Goal: Information Seeking & Learning: Check status

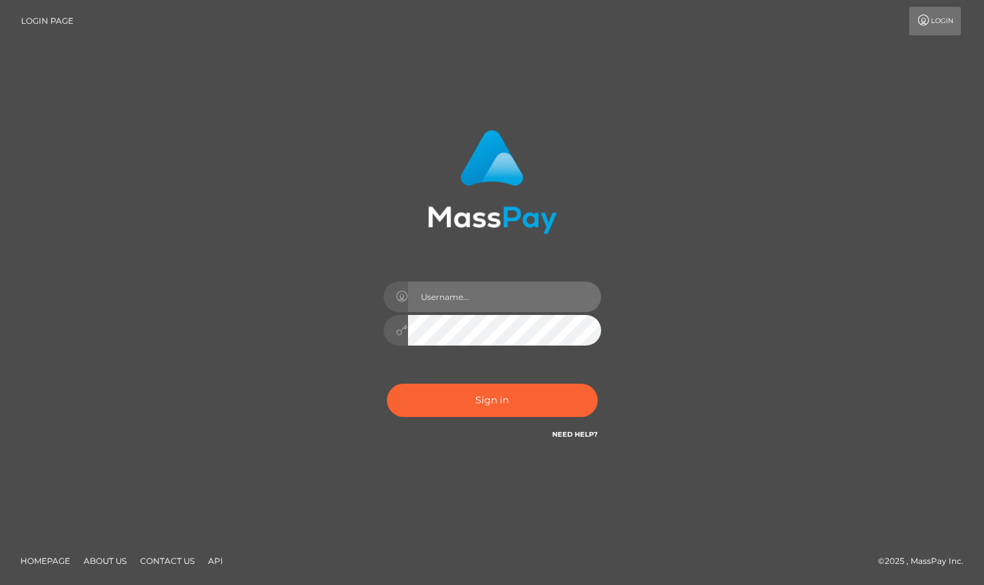
click at [474, 298] on input "text" at bounding box center [504, 296] width 193 height 31
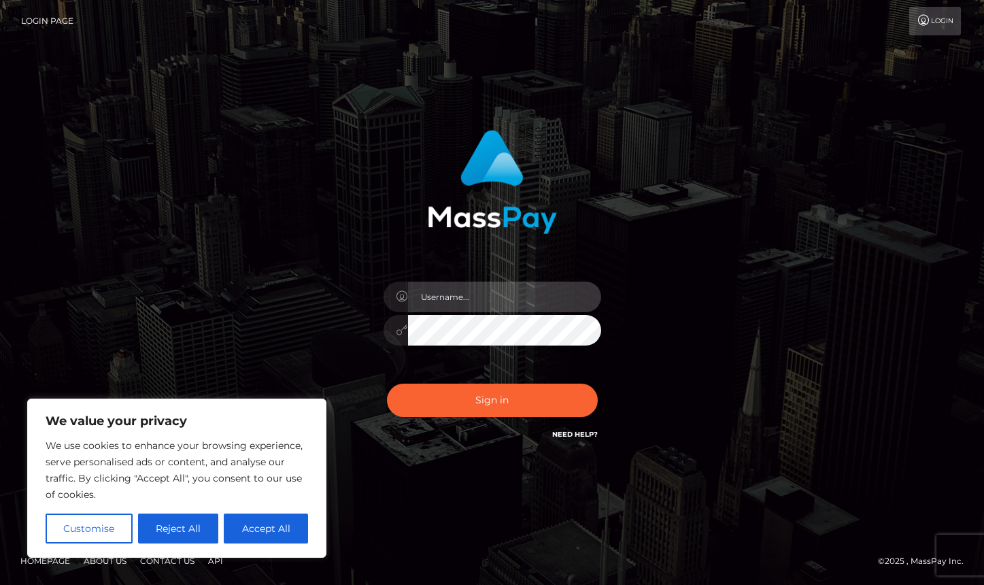
click at [502, 291] on input "text" at bounding box center [504, 296] width 193 height 31
type input "s"
type input "Ana_Macias"
click at [87, 526] on button "Customise" at bounding box center [89, 528] width 87 height 30
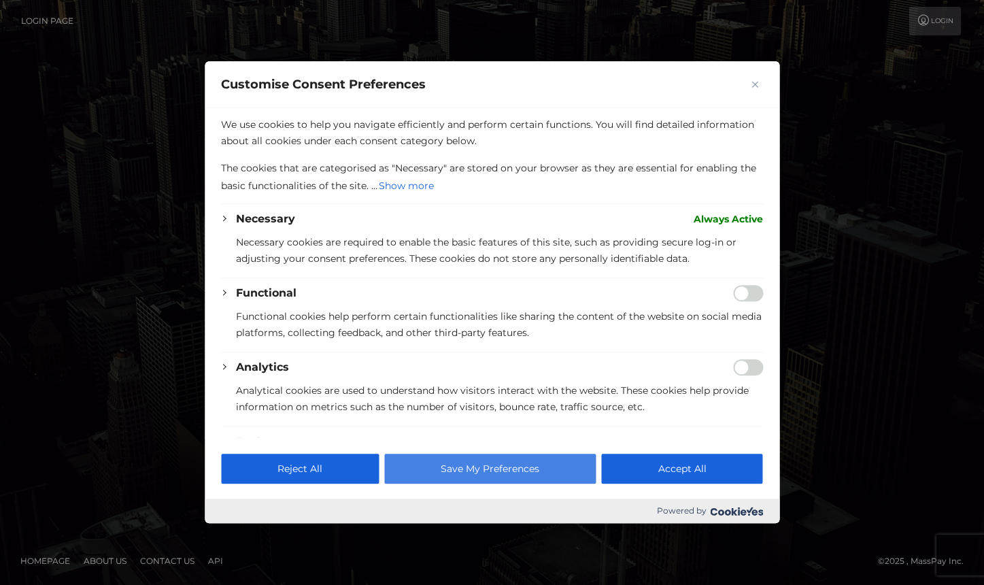
click at [512, 472] on button "Save My Preferences" at bounding box center [489, 469] width 211 height 30
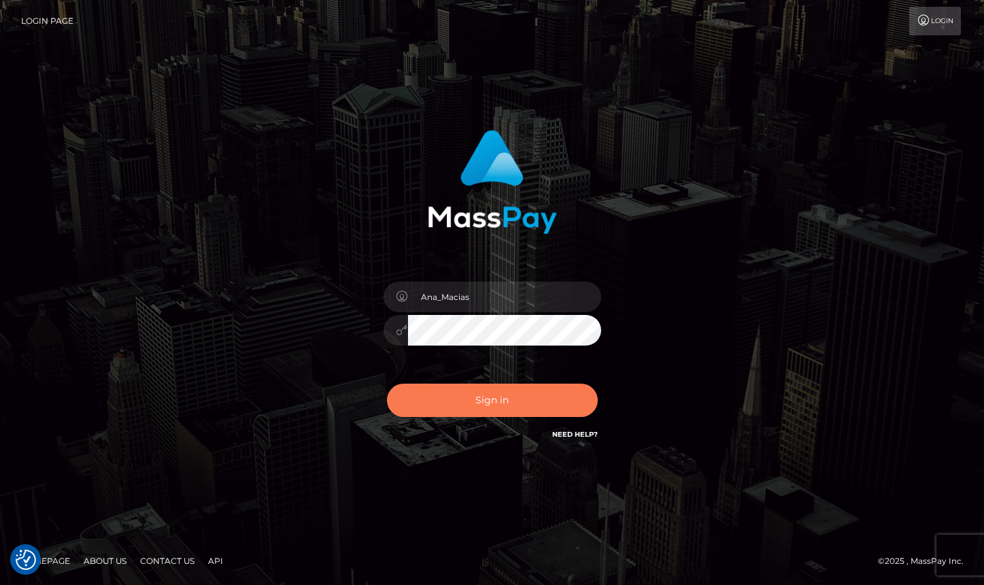
click at [464, 396] on button "Sign in" at bounding box center [492, 399] width 211 height 33
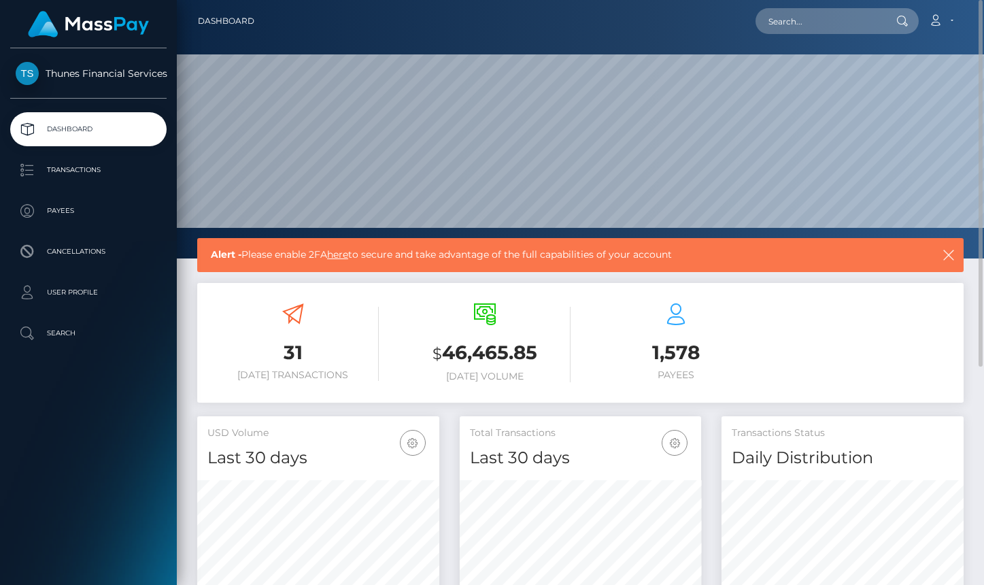
scroll to position [241, 241]
click at [91, 170] on p "Transactions" at bounding box center [88, 170] width 145 height 20
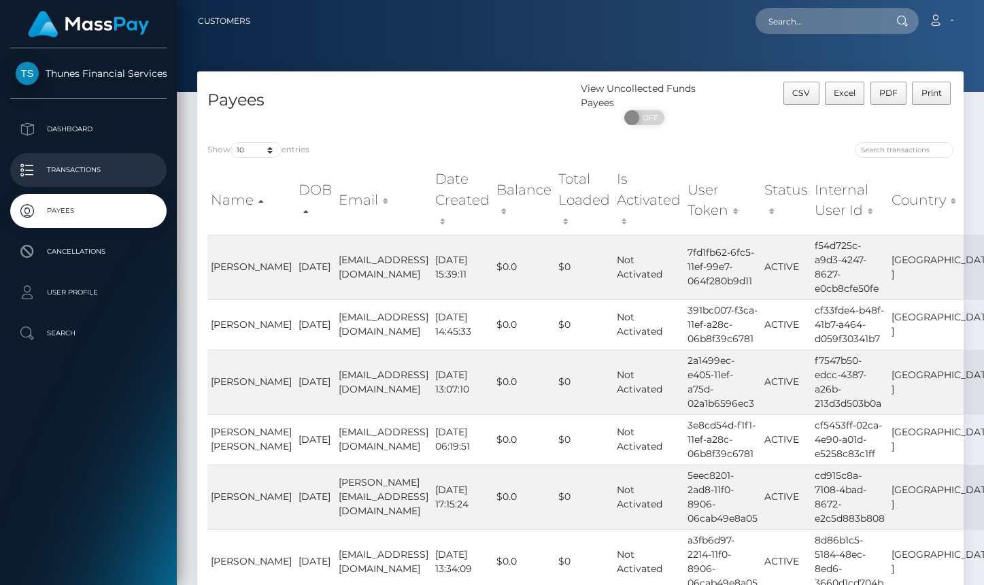
click at [92, 166] on p "Transactions" at bounding box center [88, 170] width 145 height 20
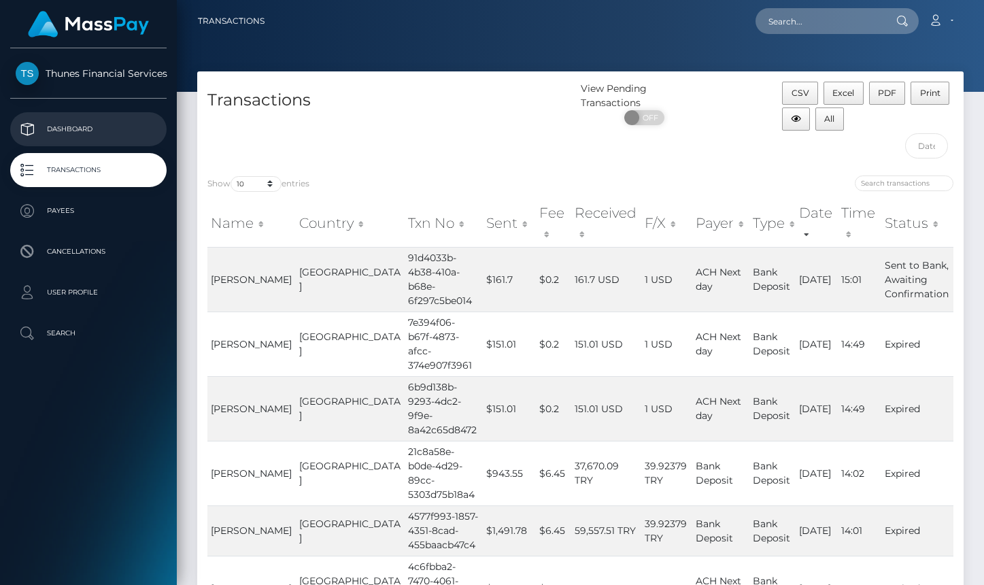
click at [65, 127] on p "Dashboard" at bounding box center [88, 129] width 145 height 20
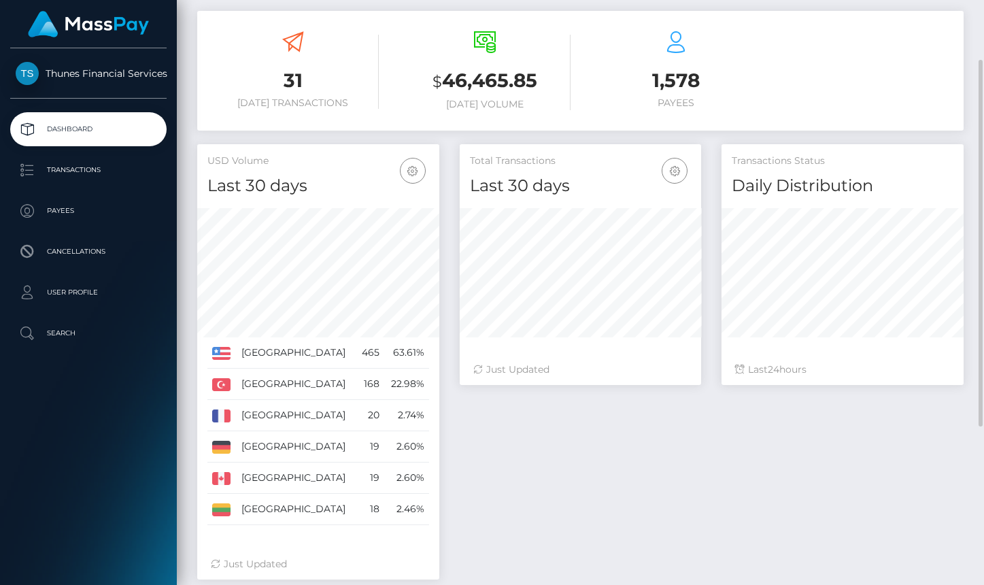
scroll to position [204, 0]
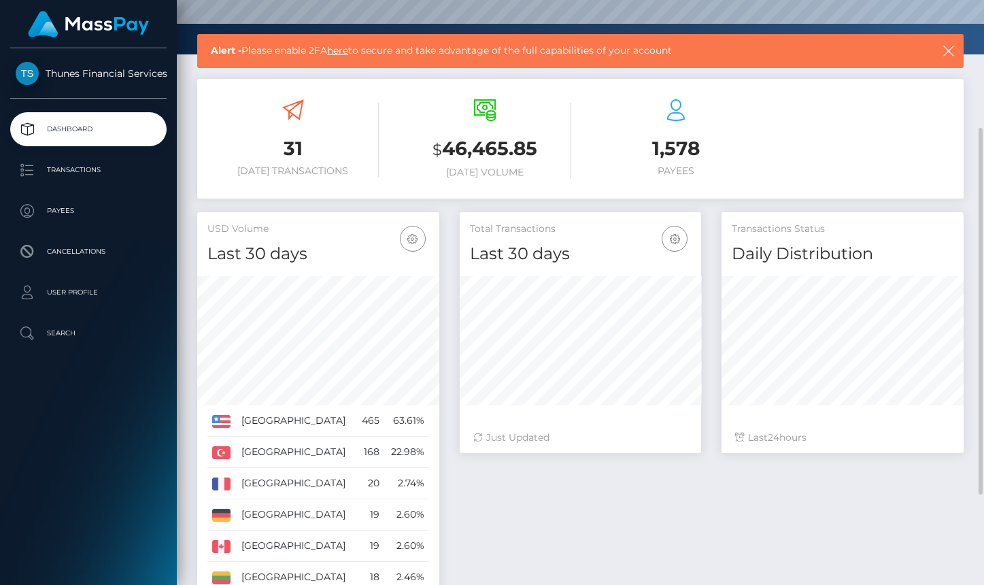
click at [485, 161] on h3 "$ 46,465.85" at bounding box center [484, 149] width 171 height 28
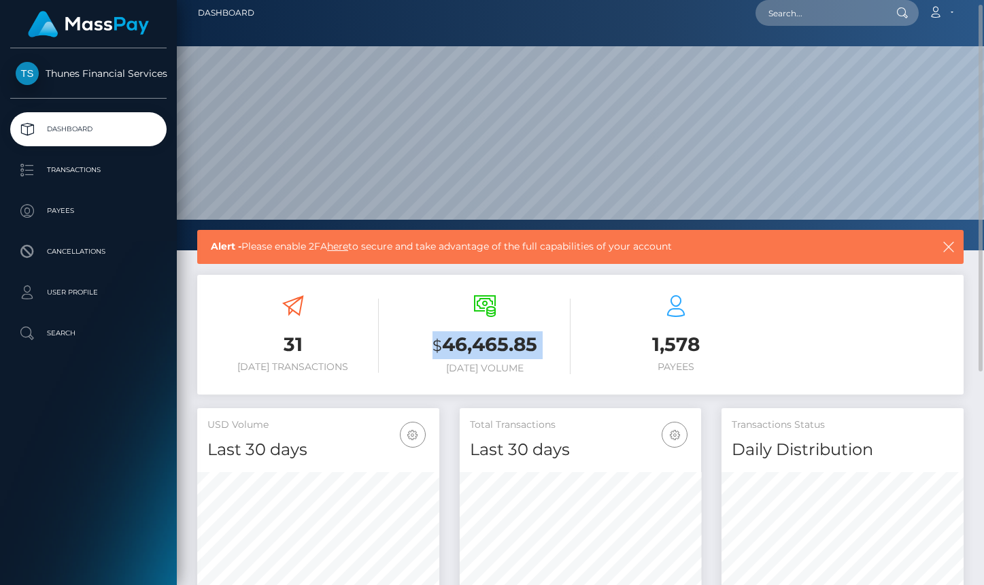
scroll to position [0, 0]
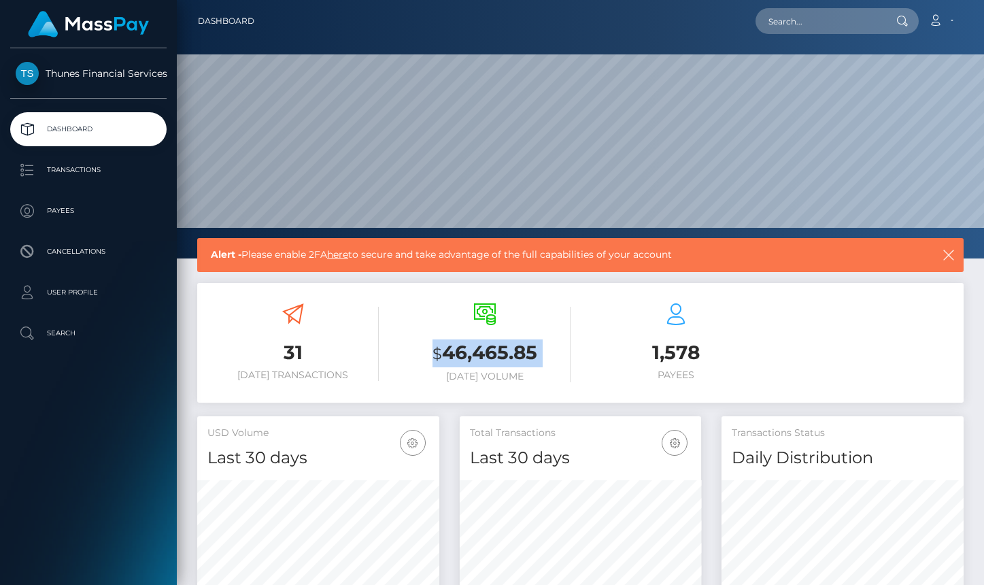
click at [141, 72] on span "Thunes Financial Services" at bounding box center [88, 73] width 156 height 12
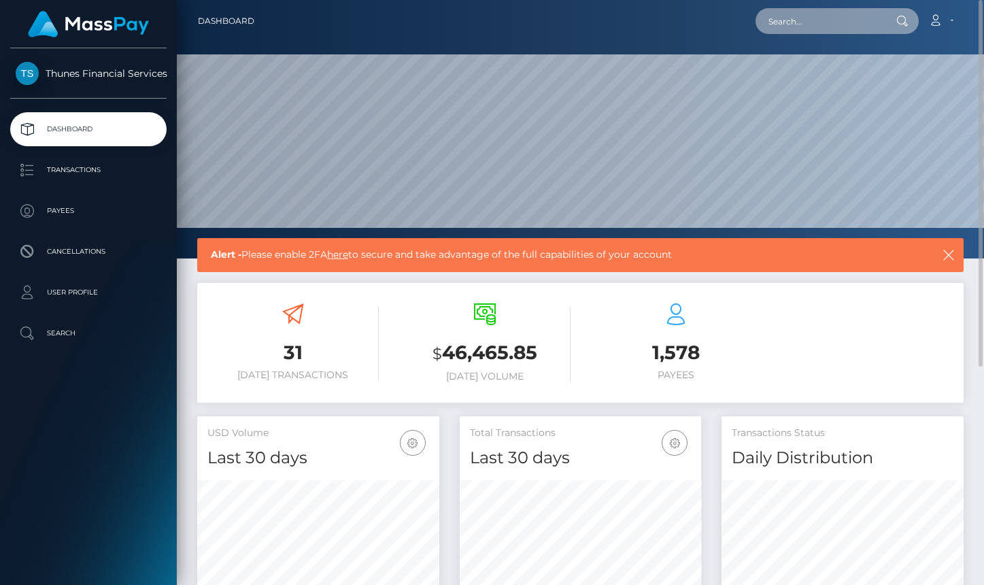
click at [801, 15] on input "text" at bounding box center [819, 21] width 128 height 26
click at [904, 22] on icon at bounding box center [902, 21] width 12 height 11
click at [82, 76] on span "Thunes Financial Services" at bounding box center [88, 73] width 156 height 12
click at [22, 73] on span "Thunes Financial Services" at bounding box center [88, 73] width 156 height 12
click at [100, 64] on link "Thunes Financial Services" at bounding box center [88, 73] width 177 height 23
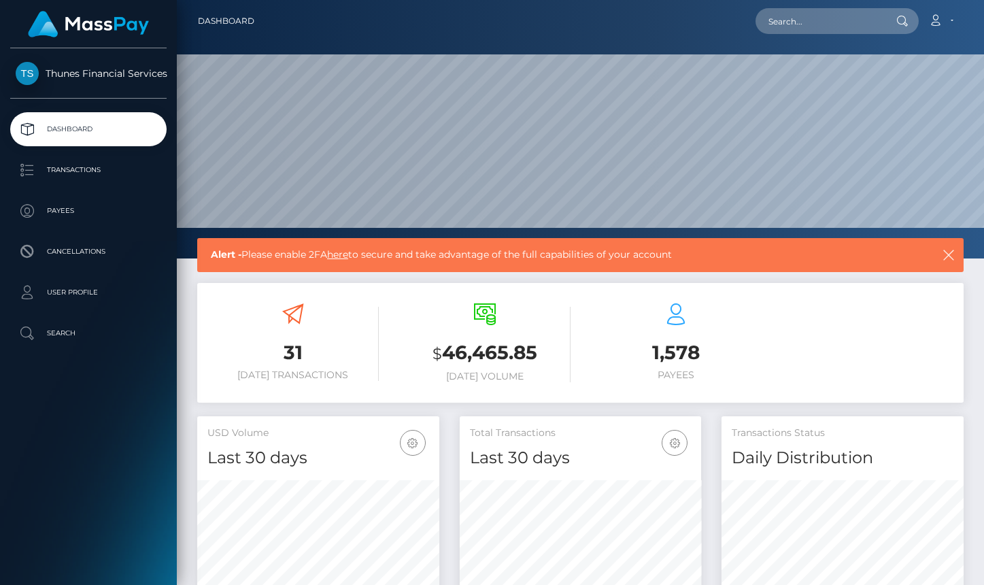
click at [131, 68] on span "Thunes Financial Services" at bounding box center [88, 73] width 156 height 12
click at [132, 68] on span "Thunes Financial Services" at bounding box center [88, 73] width 156 height 12
click at [952, 22] on link "Account" at bounding box center [941, 21] width 40 height 29
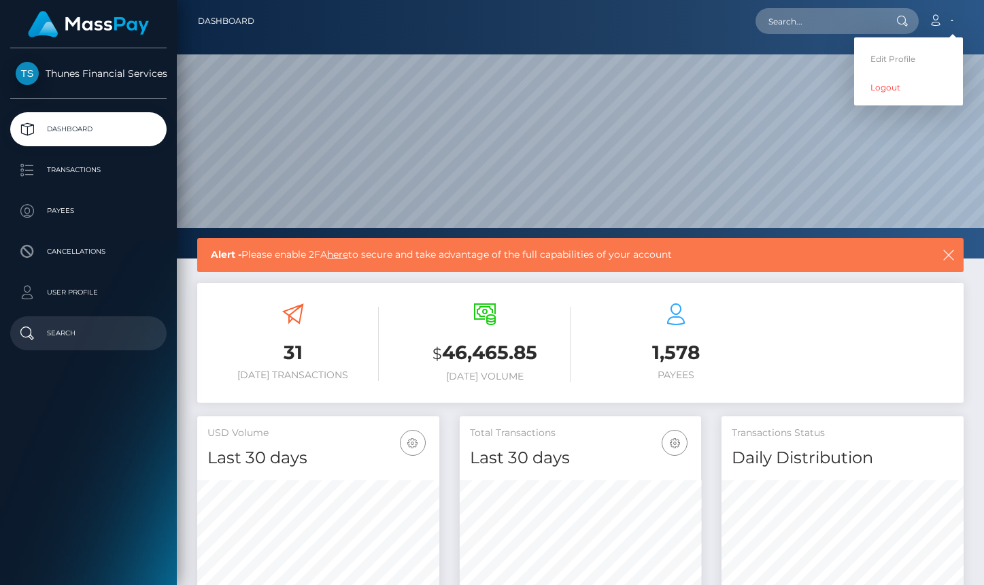
click at [74, 332] on p "Search" at bounding box center [88, 333] width 145 height 20
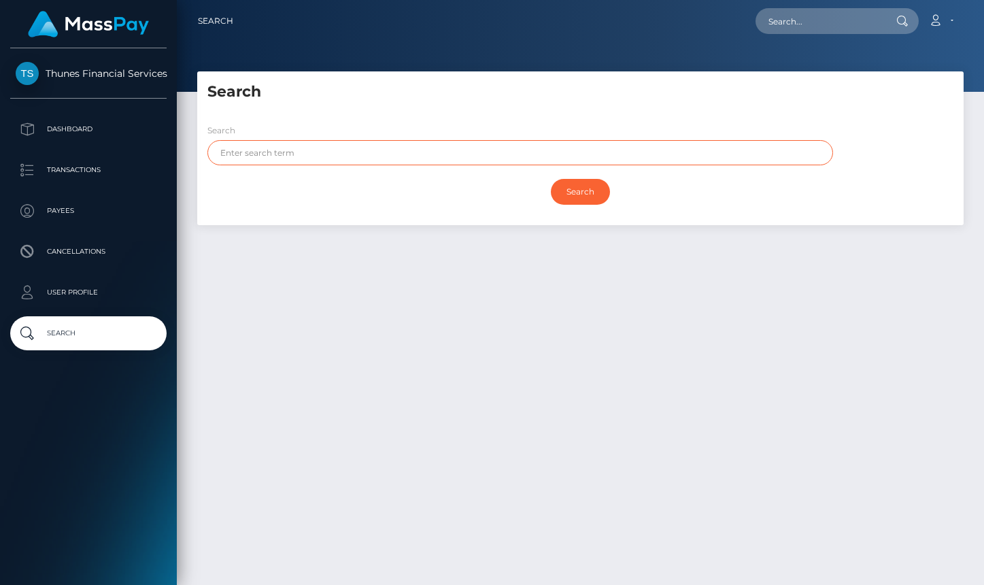
click at [292, 145] on input "text" at bounding box center [519, 152] width 625 height 25
type input "deposit"
click at [551, 179] on input "Search" at bounding box center [580, 192] width 59 height 26
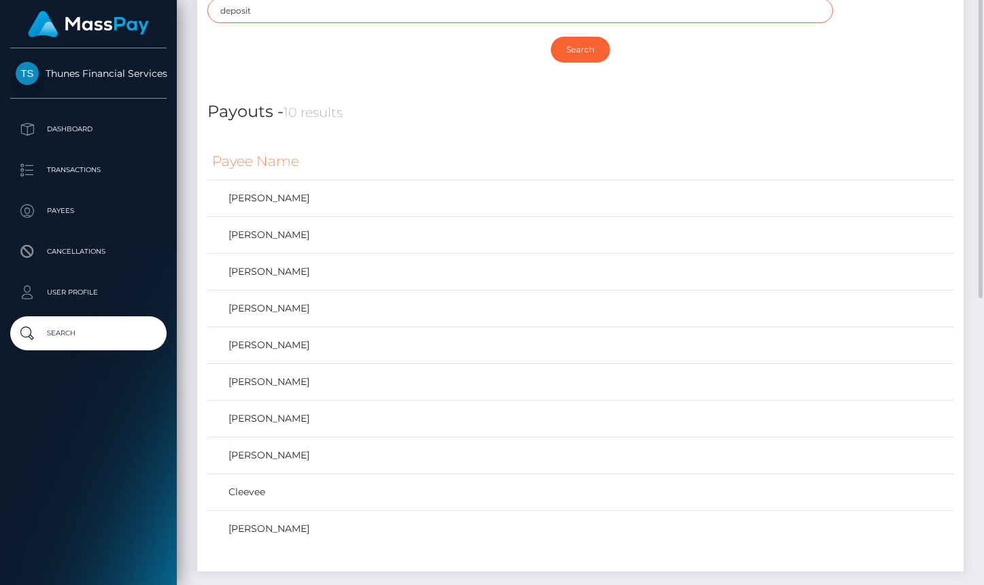
scroll to position [6, 0]
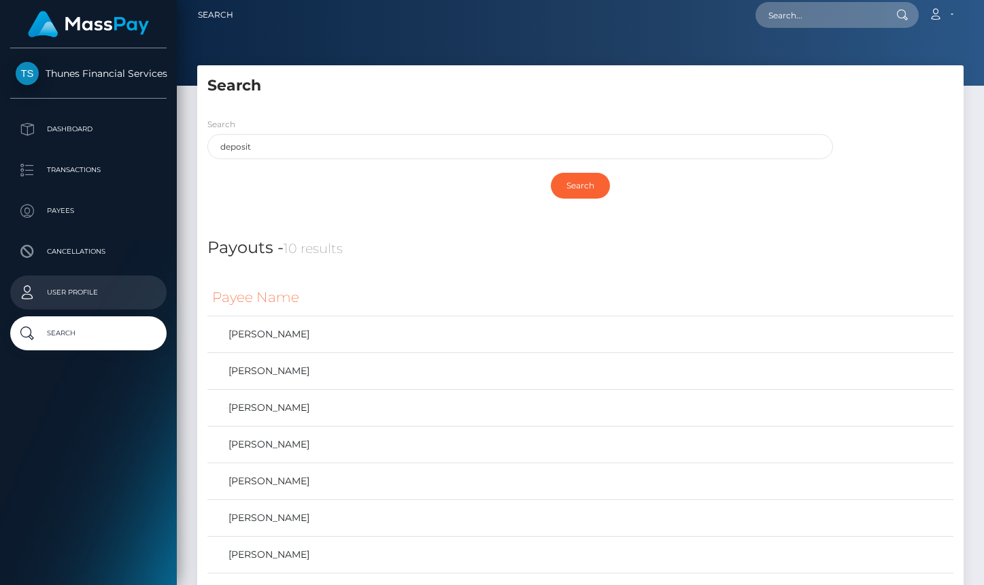
click at [80, 283] on p "User Profile" at bounding box center [88, 292] width 145 height 20
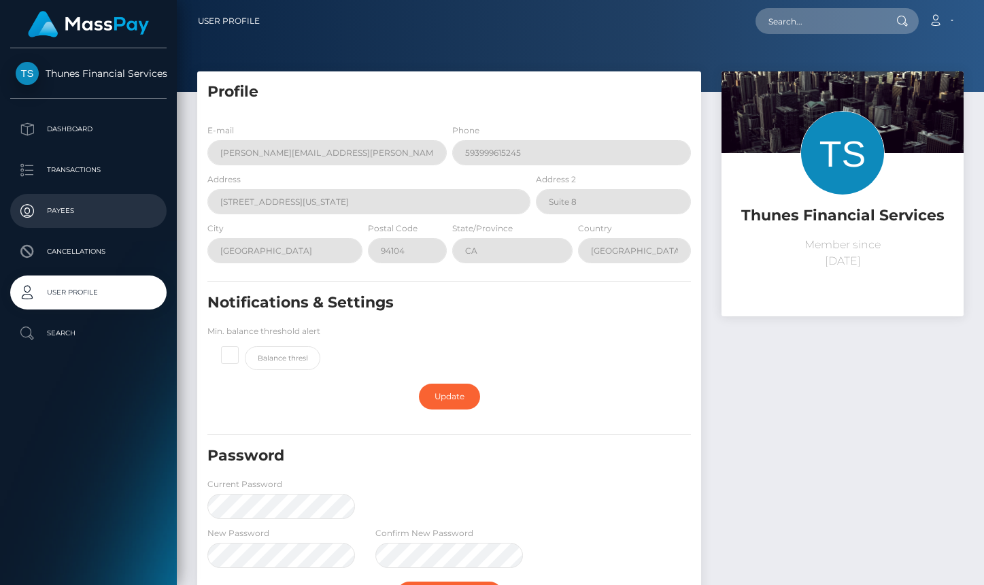
click at [53, 207] on p "Payees" at bounding box center [88, 211] width 145 height 20
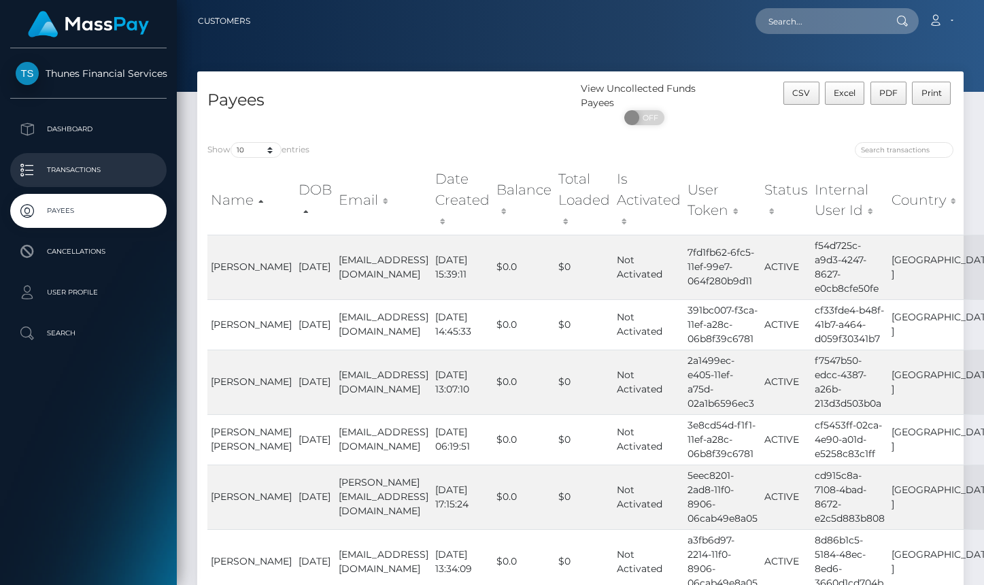
click at [105, 173] on p "Transactions" at bounding box center [88, 170] width 145 height 20
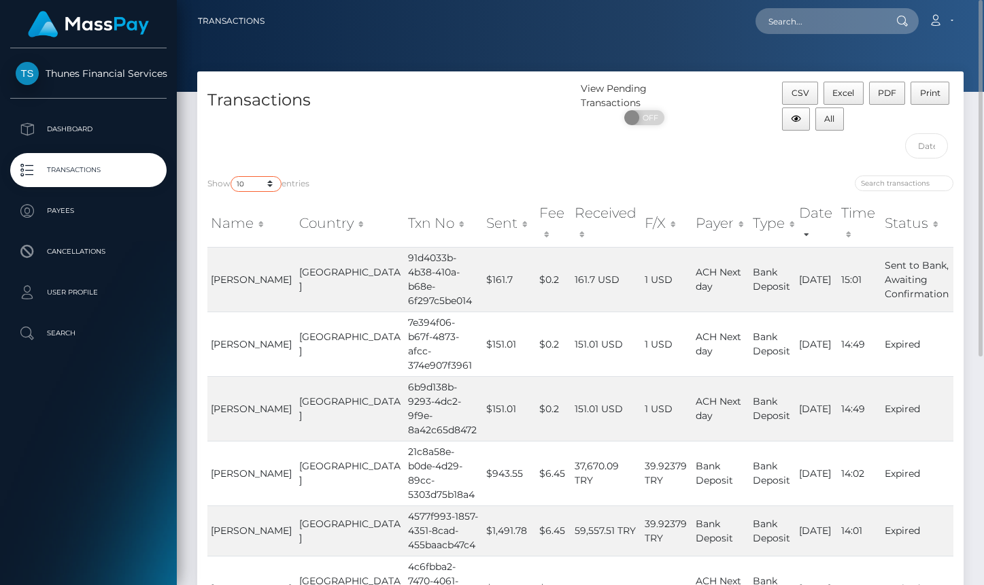
click at [274, 187] on select "10 25 50 100 250 500 1,000 3,500" at bounding box center [255, 184] width 51 height 16
select select "100"
click at [232, 176] on select "10 25 50 100 250 500 1,000 3,500" at bounding box center [255, 184] width 51 height 16
click at [398, 172] on div "Show 10 25 50 100 250 500 1,000 3,500 entries Name Country Txn No Sent Fee Rece…" at bounding box center [580, 542] width 766 height 755
click at [928, 146] on input "text" at bounding box center [926, 145] width 43 height 25
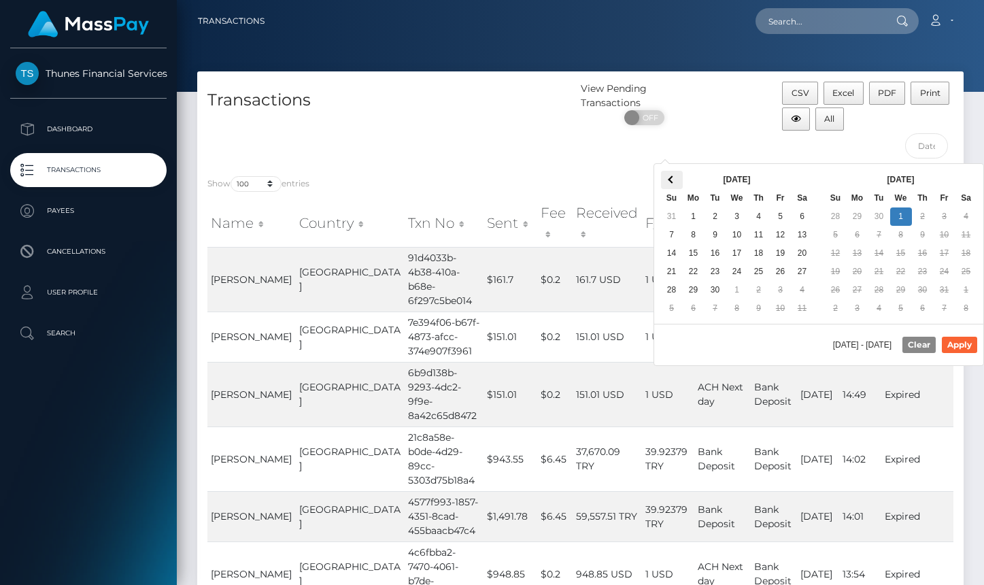
click at [665, 185] on th at bounding box center [672, 180] width 22 height 18
click at [967, 177] on span at bounding box center [965, 179] width 7 height 7
click at [674, 178] on span at bounding box center [671, 179] width 7 height 7
click at [970, 179] on th at bounding box center [966, 180] width 22 height 18
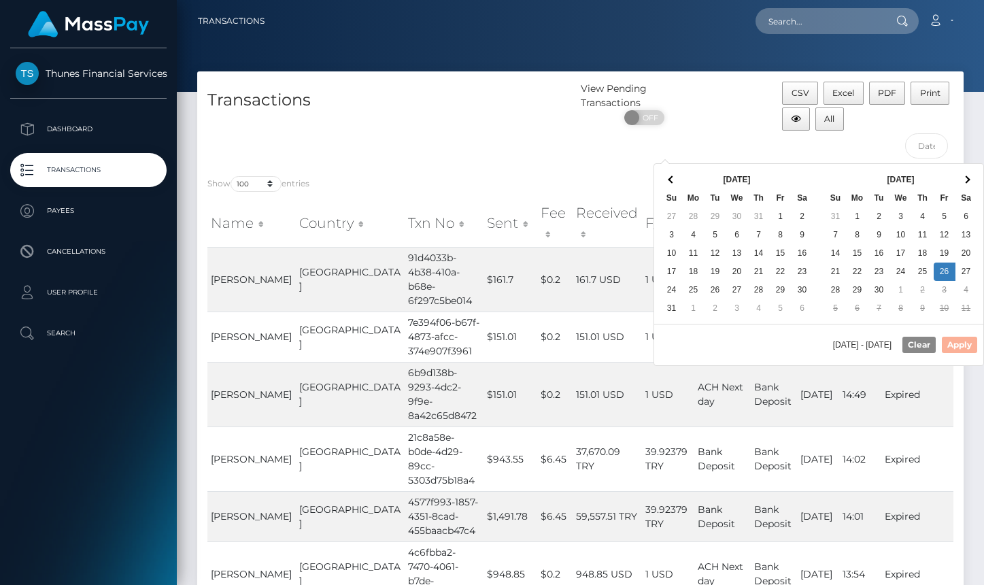
click at [952, 346] on div "07/30/2025 - 07/30/2025 Clear Apply" at bounding box center [818, 344] width 329 height 41
click at [957, 345] on div "07/30/2025 - 07/30/2025 Clear Apply" at bounding box center [818, 344] width 329 height 41
click at [672, 180] on span at bounding box center [671, 179] width 7 height 7
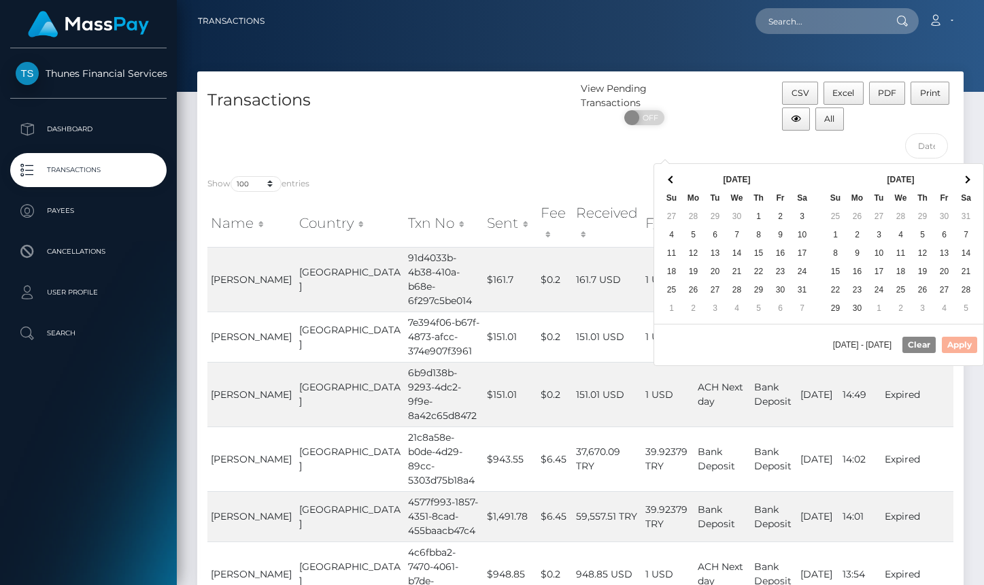
click at [672, 180] on span at bounding box center [671, 179] width 7 height 7
click at [669, 179] on span at bounding box center [671, 179] width 7 height 7
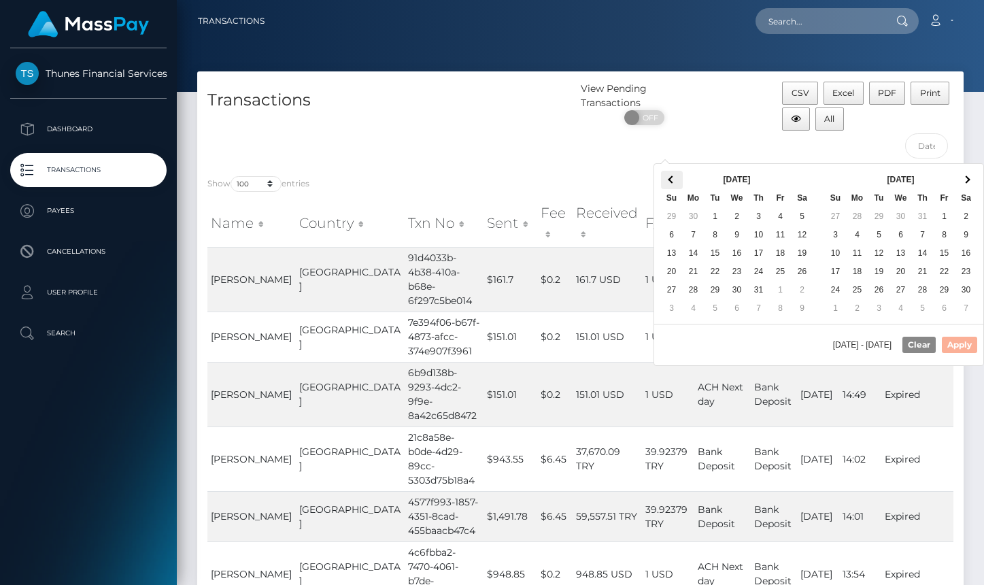
click at [676, 173] on th at bounding box center [672, 180] width 22 height 18
click at [673, 185] on th at bounding box center [672, 180] width 22 height 18
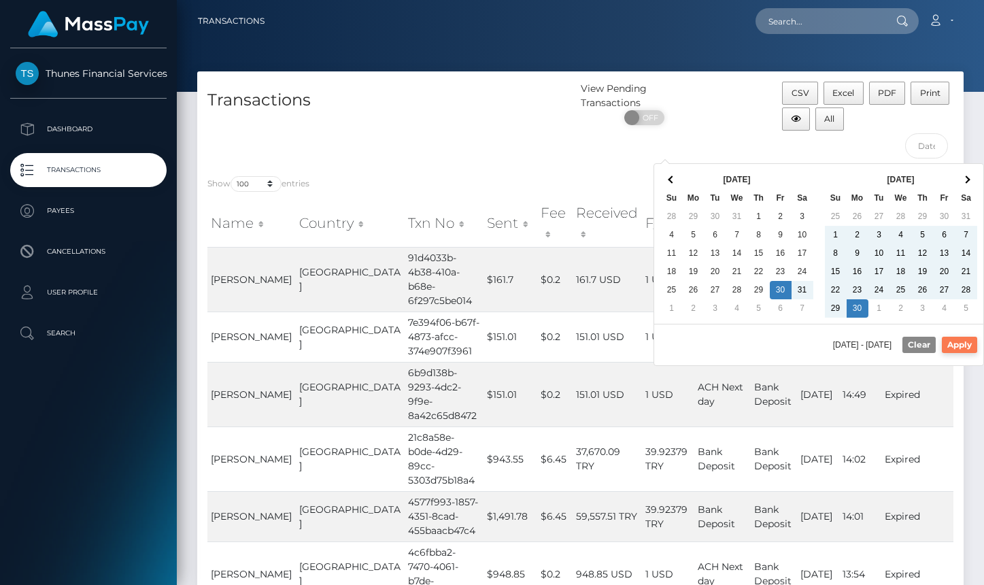
click at [959, 345] on button "Apply" at bounding box center [959, 345] width 35 height 16
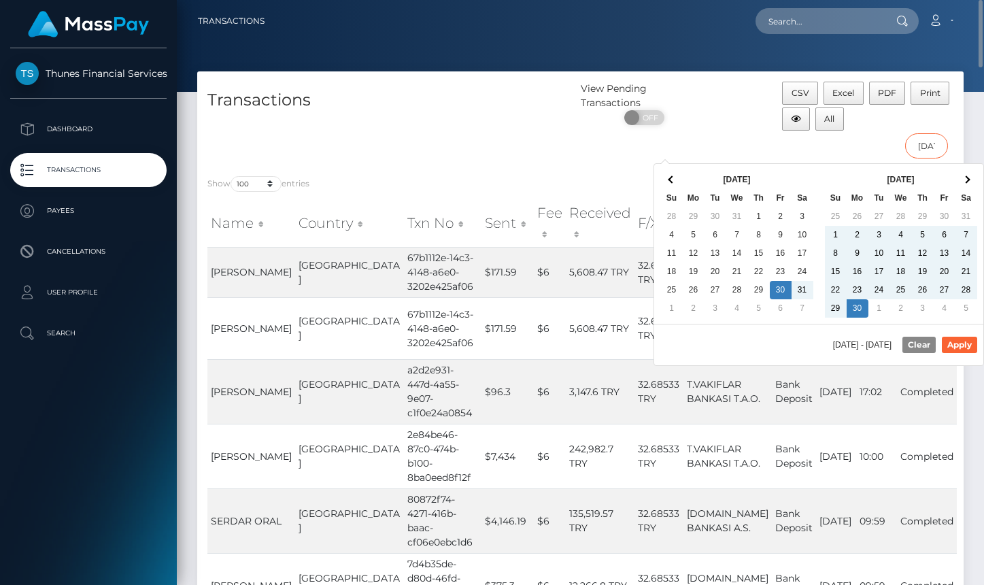
click at [919, 145] on input "08/30/2024 - 09/30/2024" at bounding box center [926, 145] width 43 height 25
click at [673, 179] on span at bounding box center [671, 179] width 7 height 7
click at [967, 181] on span at bounding box center [965, 179] width 7 height 7
click at [963, 346] on button "Apply" at bounding box center [959, 345] width 35 height 16
type input "07/30/2024 - 09/30/2024"
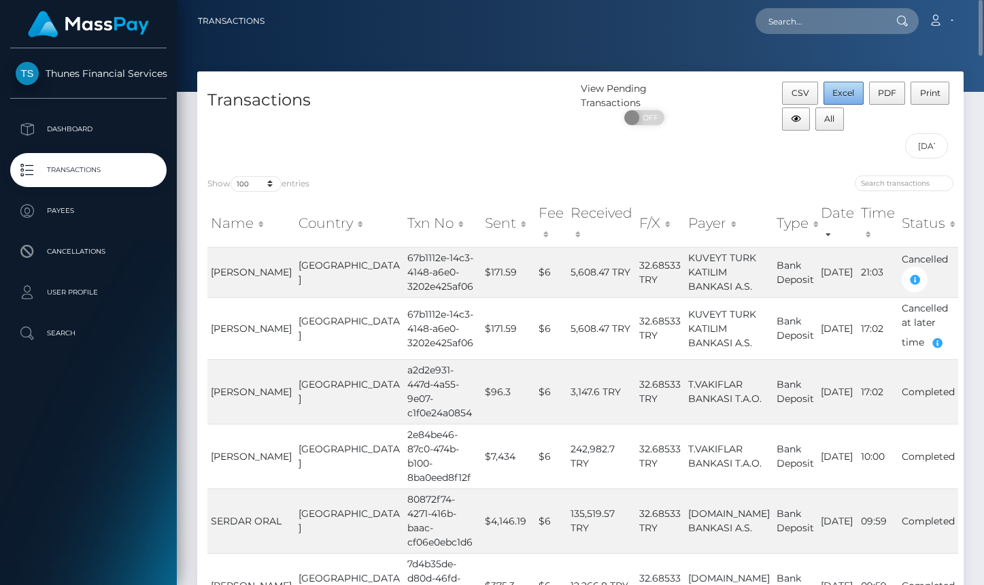
click at [833, 88] on span "Excel" at bounding box center [843, 93] width 22 height 10
click at [69, 216] on p "Payees" at bounding box center [88, 211] width 145 height 20
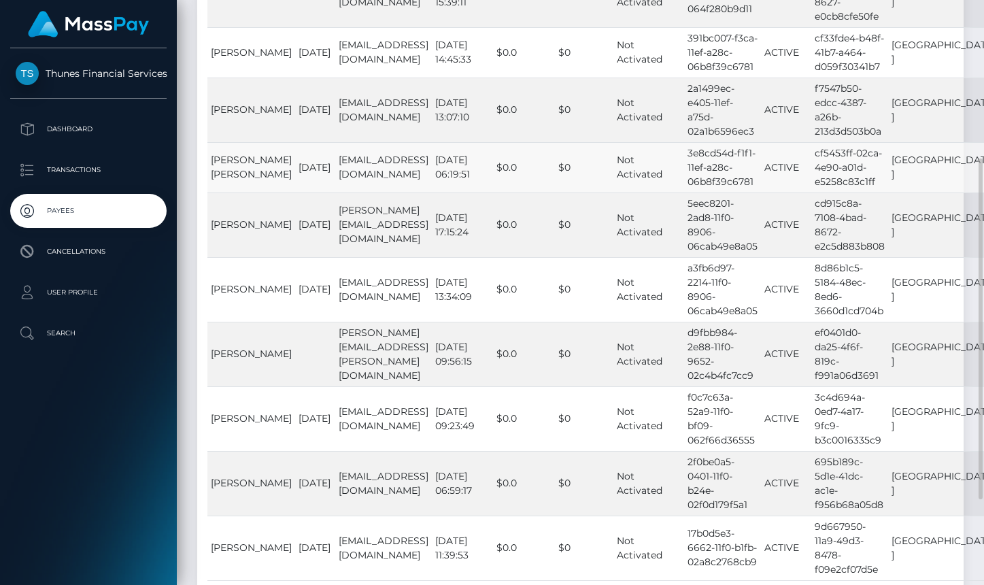
scroll to position [408, 0]
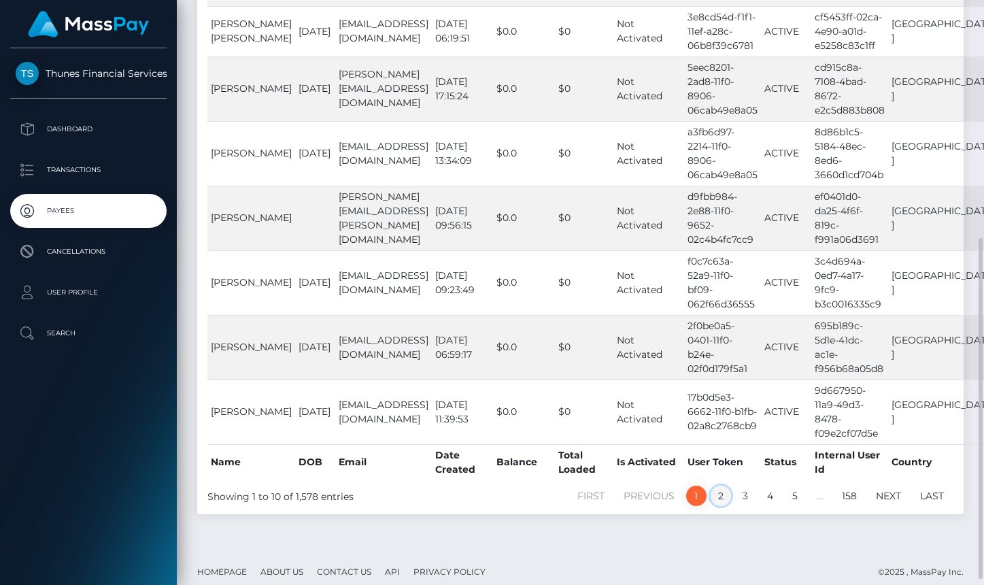
click at [718, 495] on link "2" at bounding box center [720, 495] width 20 height 20
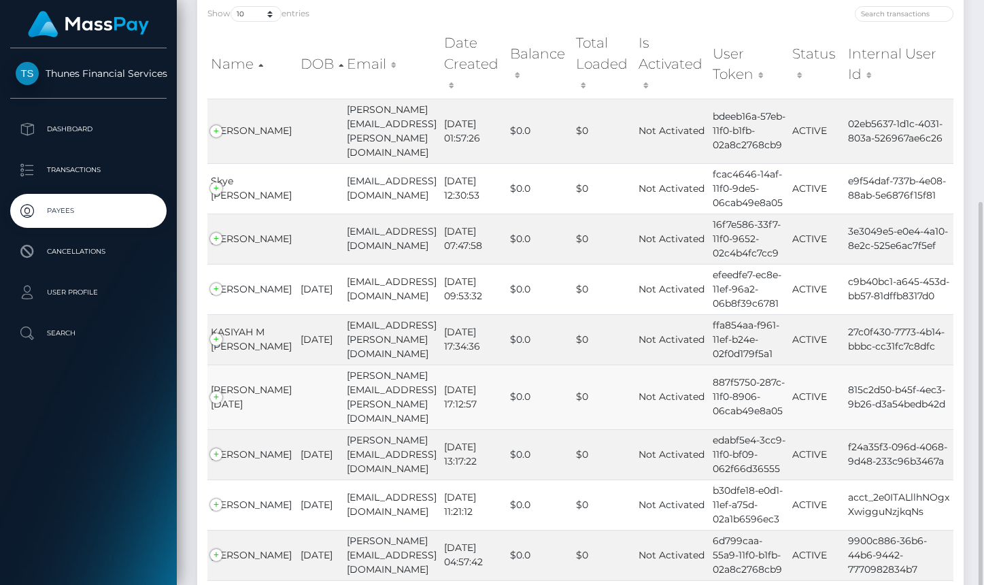
scroll to position [304, 0]
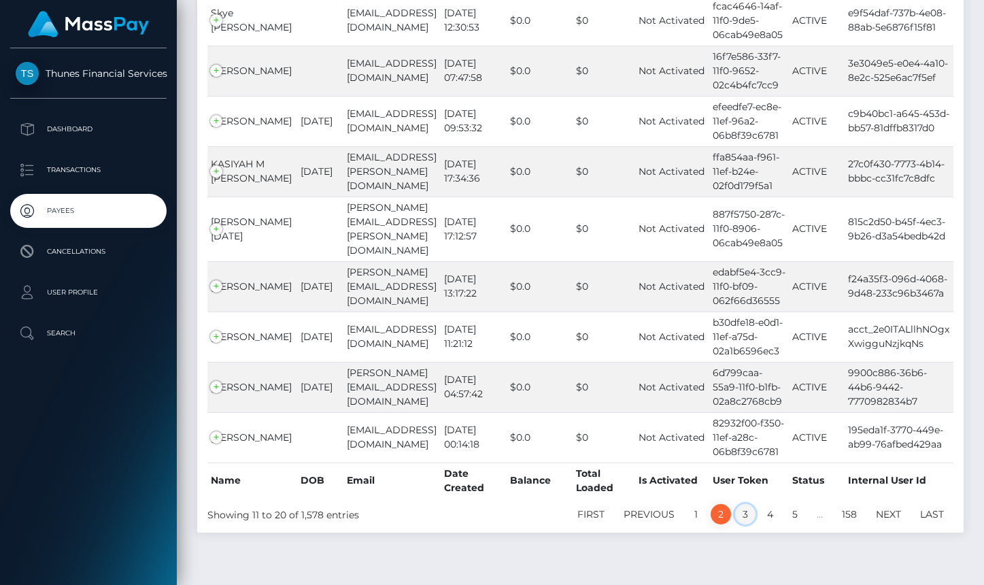
click at [747, 504] on link "3" at bounding box center [745, 514] width 20 height 20
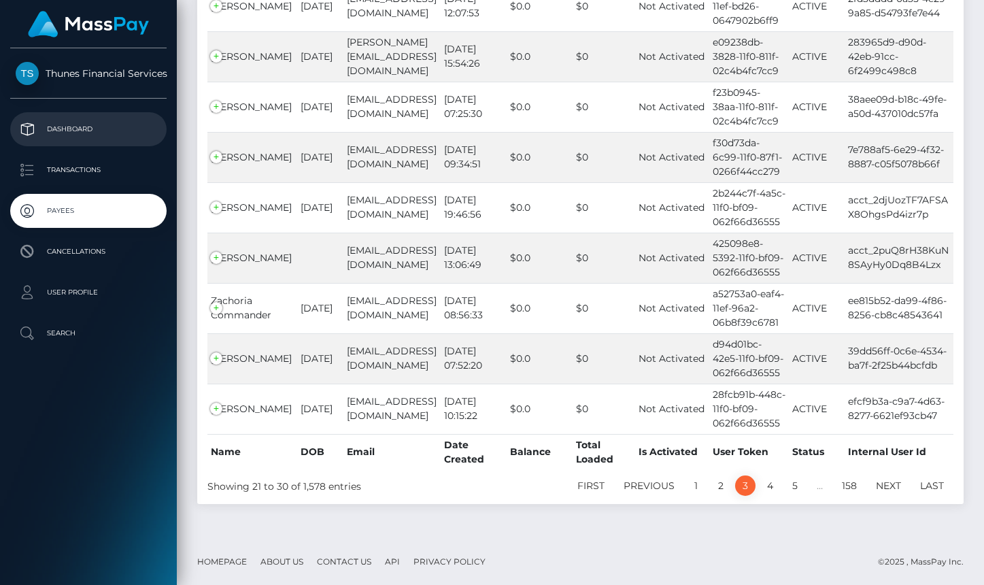
click at [78, 128] on p "Dashboard" at bounding box center [88, 129] width 145 height 20
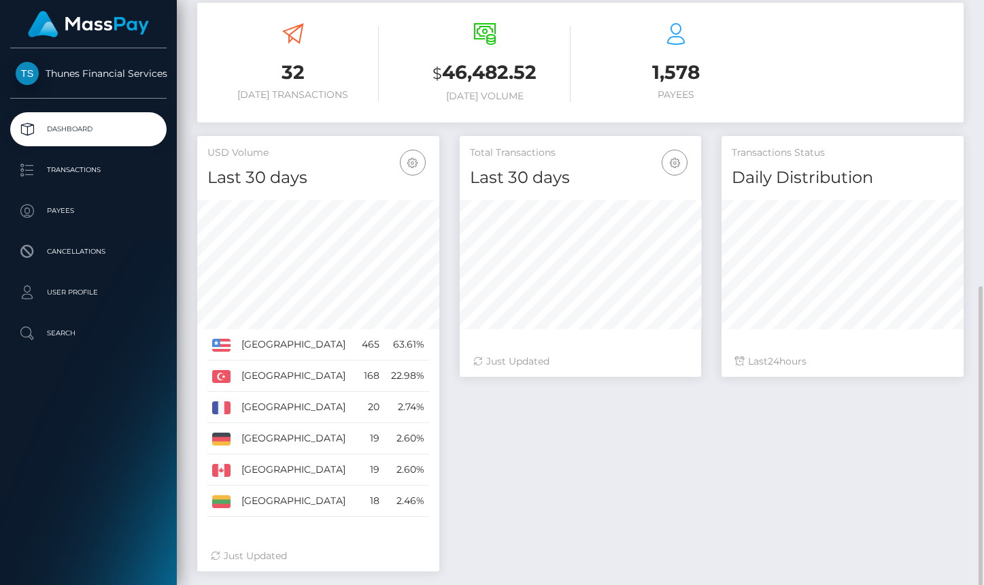
scroll to position [348, 0]
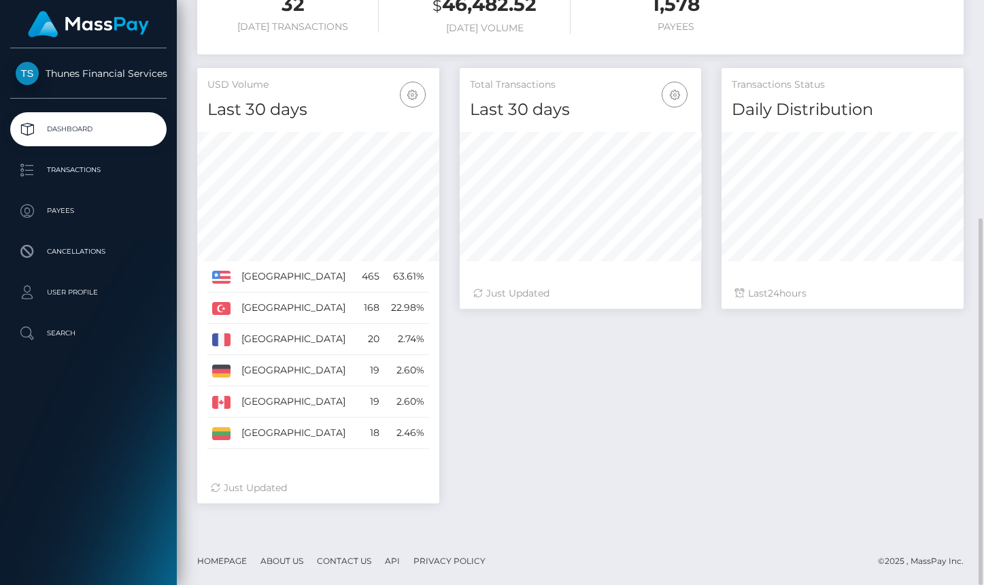
click at [218, 562] on link "Homepage" at bounding box center [222, 560] width 61 height 21
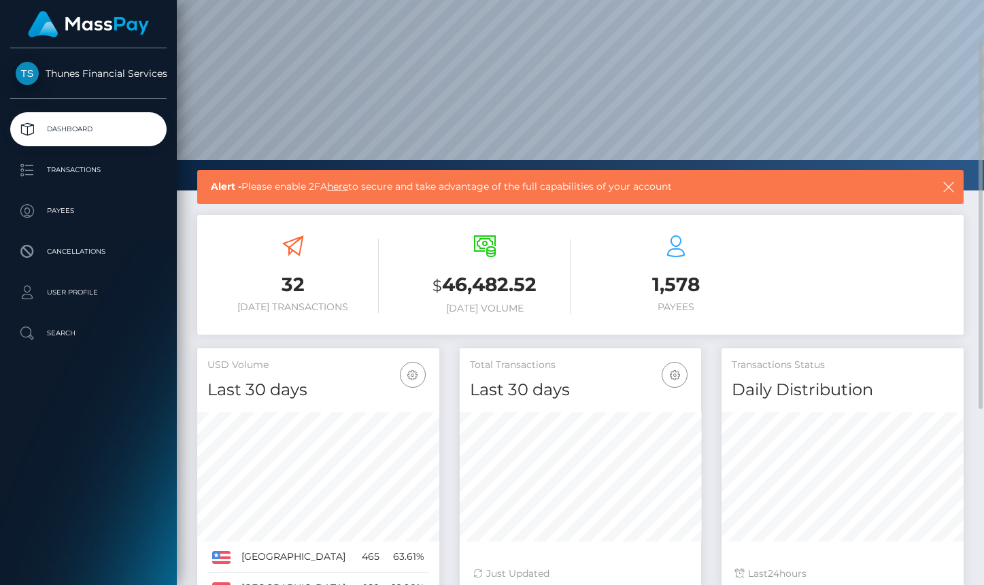
scroll to position [136, 0]
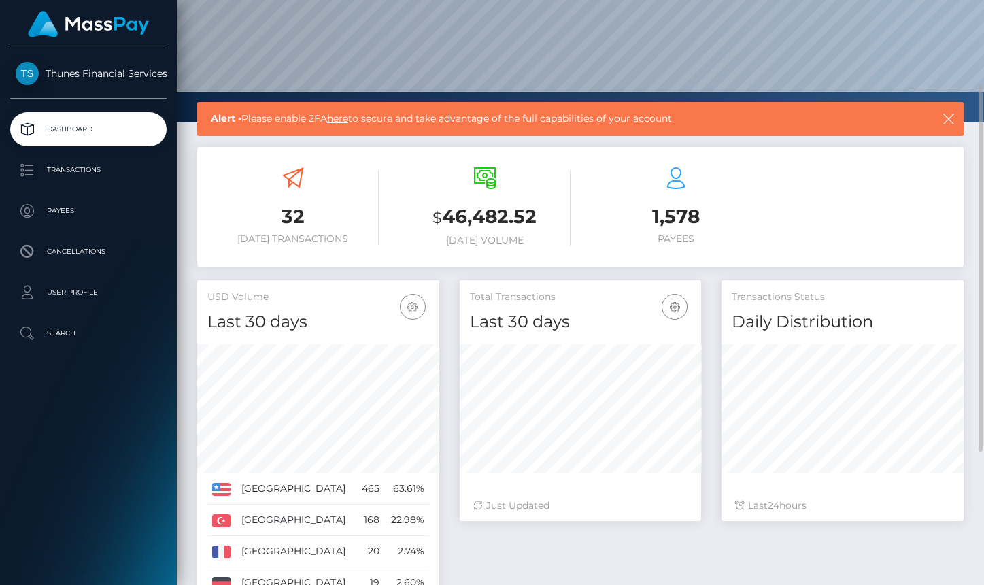
click at [485, 181] on icon at bounding box center [485, 178] width 22 height 22
click at [491, 189] on div at bounding box center [485, 180] width 22 height 26
click at [494, 223] on h3 "$ 46,482.52" at bounding box center [484, 217] width 171 height 28
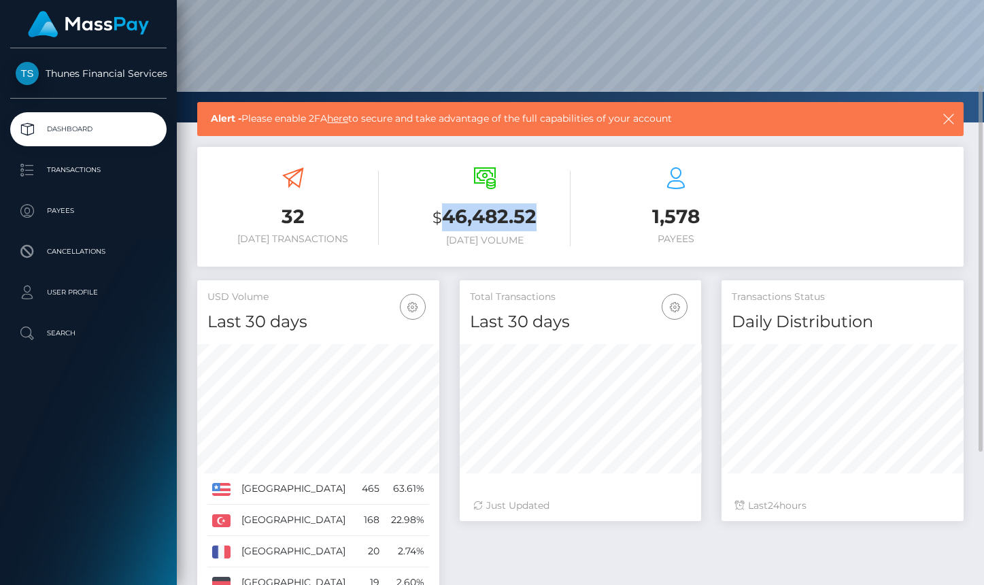
click at [494, 223] on h3 "$ 46,482.52" at bounding box center [484, 217] width 171 height 28
click at [78, 71] on span "Thunes Financial Services" at bounding box center [88, 73] width 156 height 12
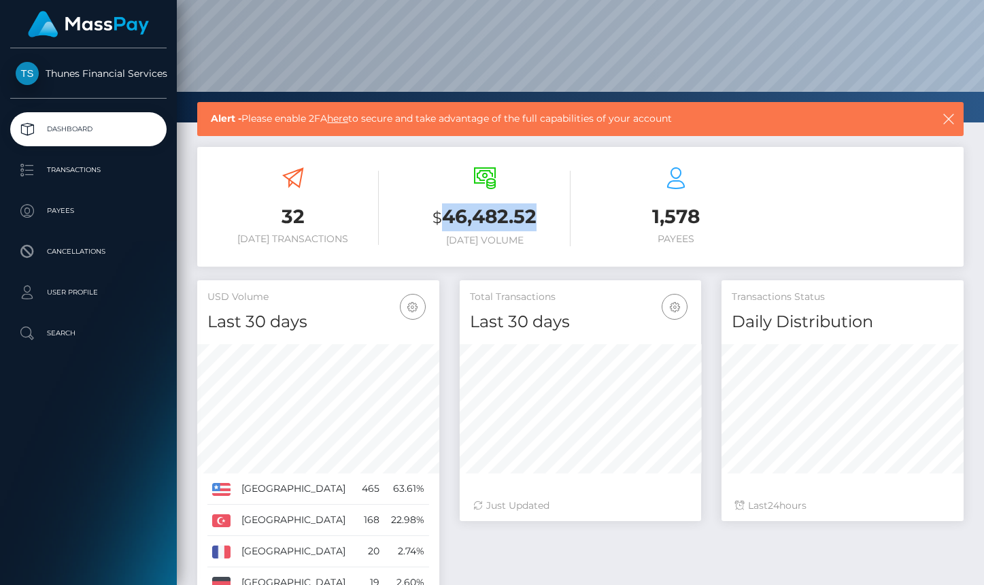
click at [78, 71] on span "Thunes Financial Services" at bounding box center [88, 73] width 156 height 12
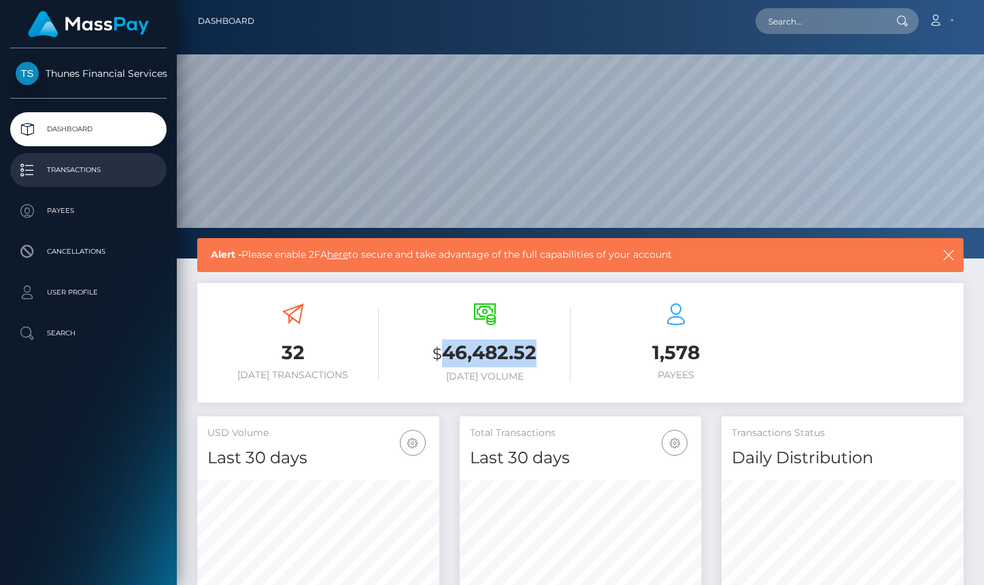
click at [73, 164] on p "Transactions" at bounding box center [88, 170] width 145 height 20
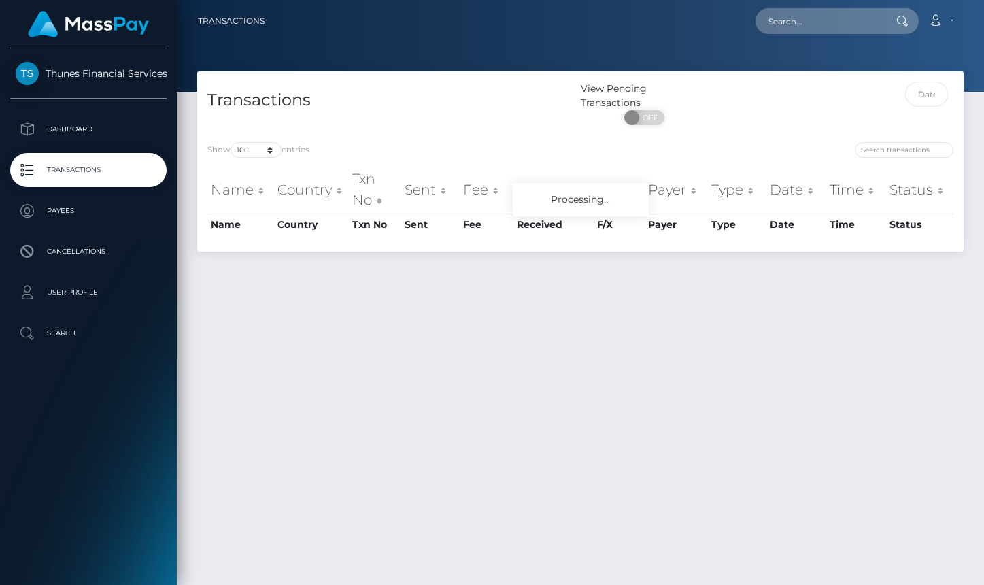
select select "100"
click at [70, 204] on p "Payees" at bounding box center [88, 211] width 145 height 20
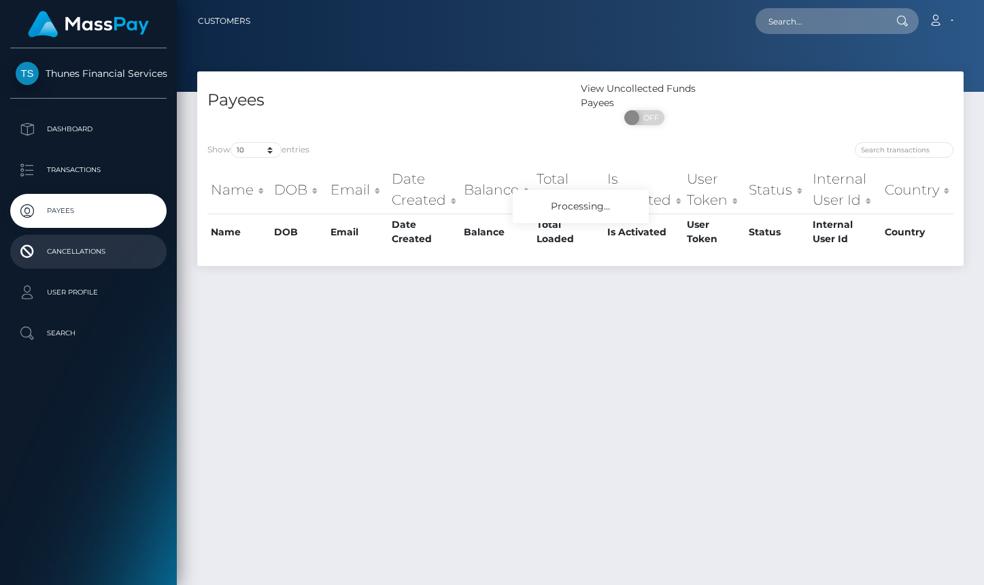
click at [63, 253] on p "Cancellations" at bounding box center [88, 251] width 145 height 20
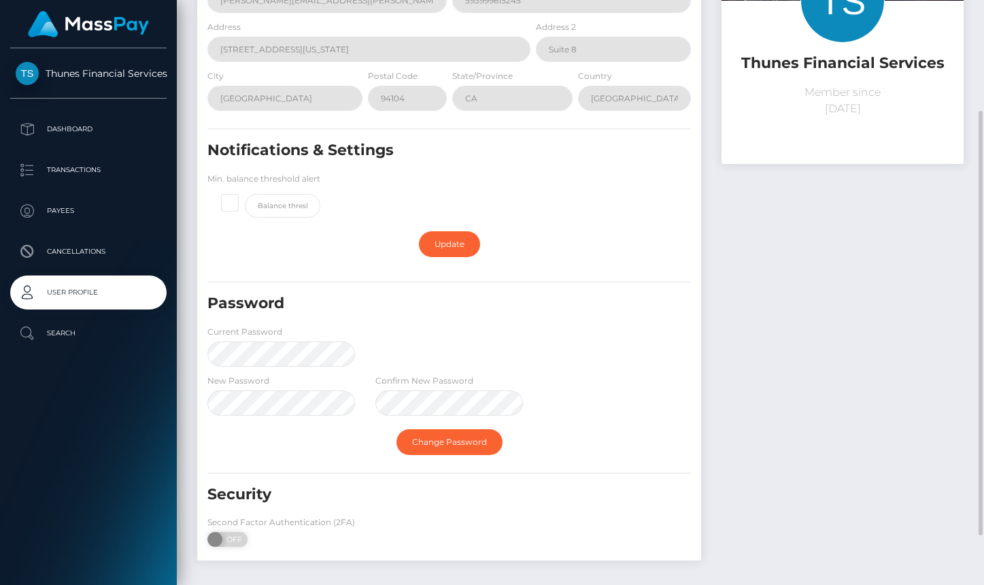
scroll to position [84, 0]
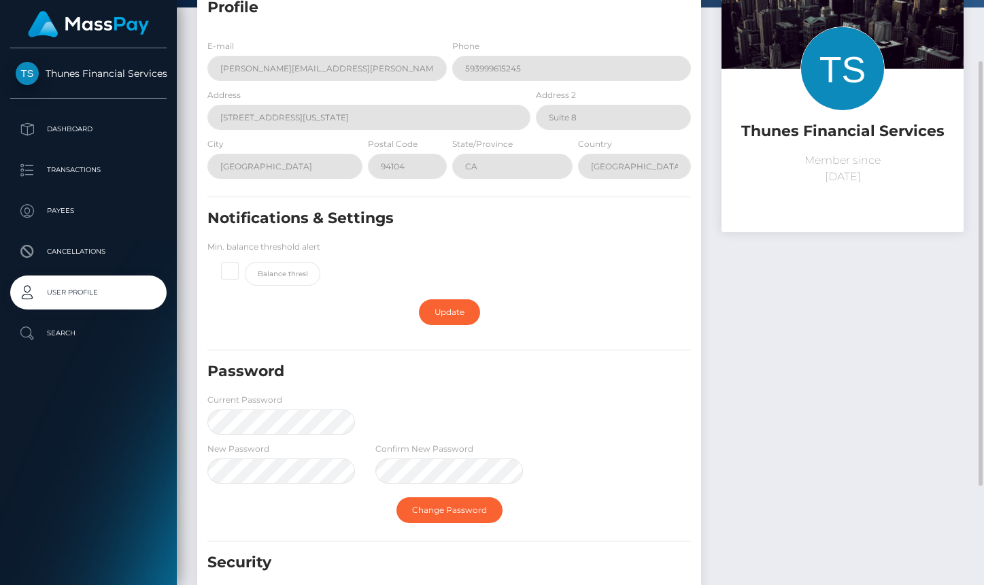
click at [245, 262] on span at bounding box center [245, 262] width 0 height 0
click at [231, 273] on input "checkbox" at bounding box center [235, 268] width 9 height 9
click at [245, 262] on span at bounding box center [245, 262] width 0 height 0
click at [231, 273] on input "checkbox" at bounding box center [235, 268] width 9 height 9
checkbox input "false"
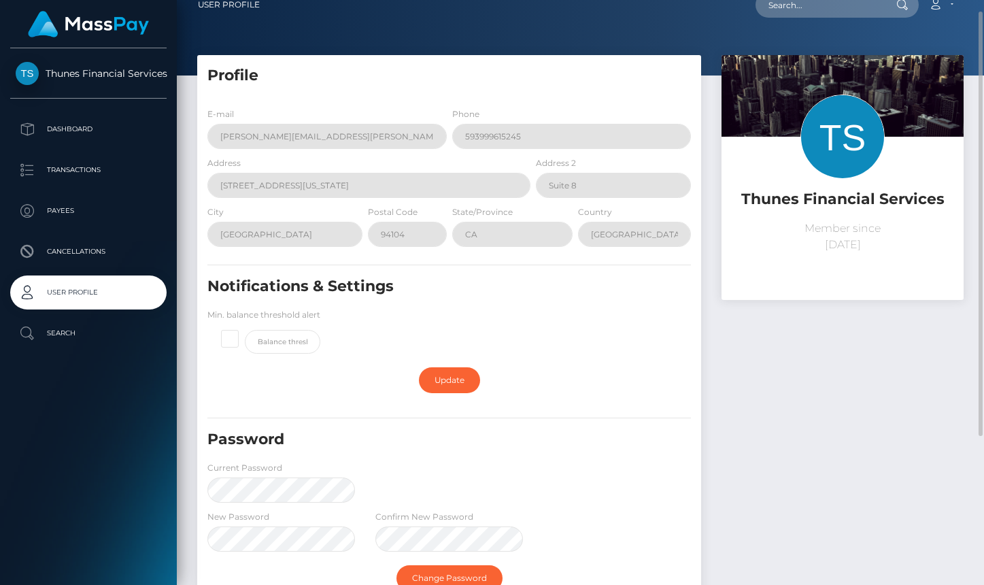
scroll to position [0, 0]
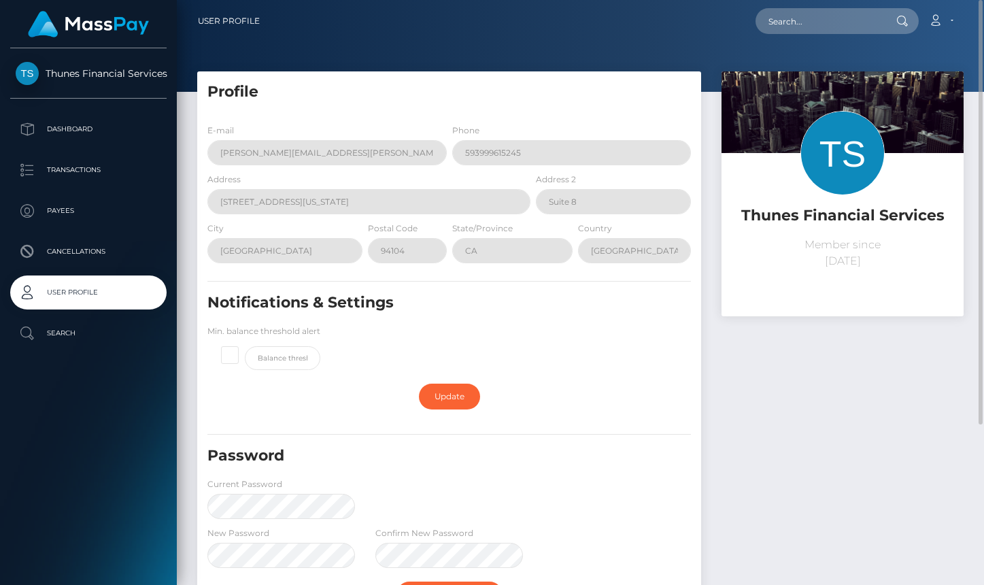
click at [836, 162] on img at bounding box center [842, 153] width 84 height 84
click at [848, 218] on h5 "Thunes Financial Services" at bounding box center [843, 215] width 222 height 21
click at [850, 154] on img at bounding box center [842, 153] width 84 height 84
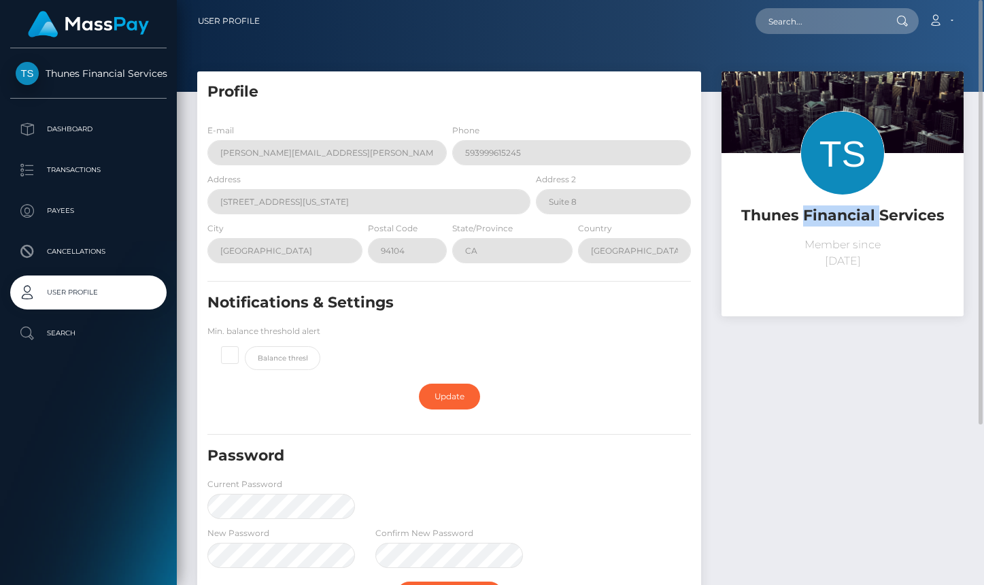
click at [850, 154] on img at bounding box center [842, 153] width 84 height 84
click at [903, 17] on icon at bounding box center [902, 21] width 12 height 11
click at [825, 15] on input "text" at bounding box center [819, 21] width 128 height 26
click at [910, 25] on div at bounding box center [900, 21] width 35 height 26
click at [906, 22] on icon at bounding box center [902, 21] width 12 height 11
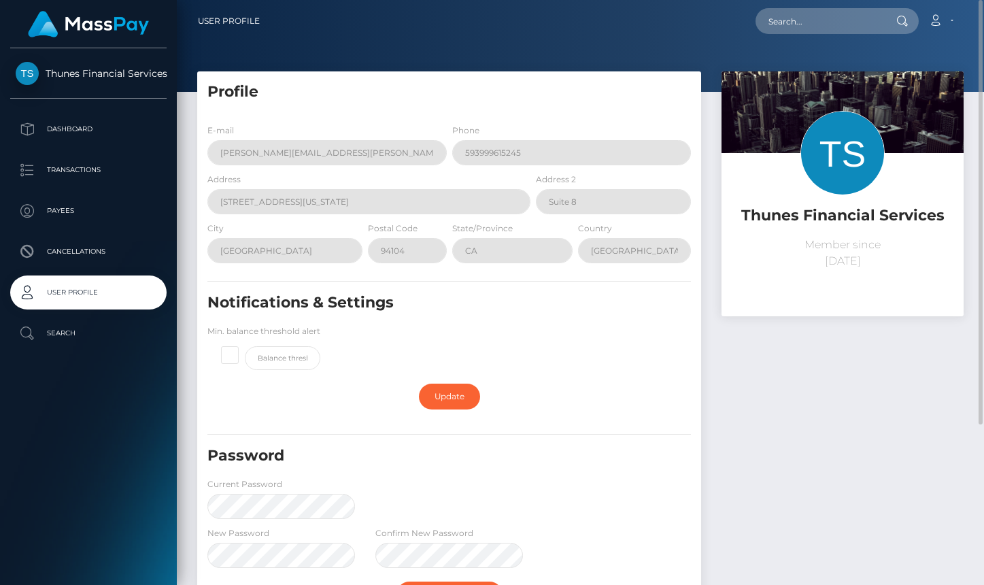
click at [906, 22] on icon at bounding box center [902, 21] width 12 height 11
click at [809, 21] on input "text" at bounding box center [819, 21] width 128 height 26
click at [934, 19] on icon at bounding box center [935, 20] width 14 height 11
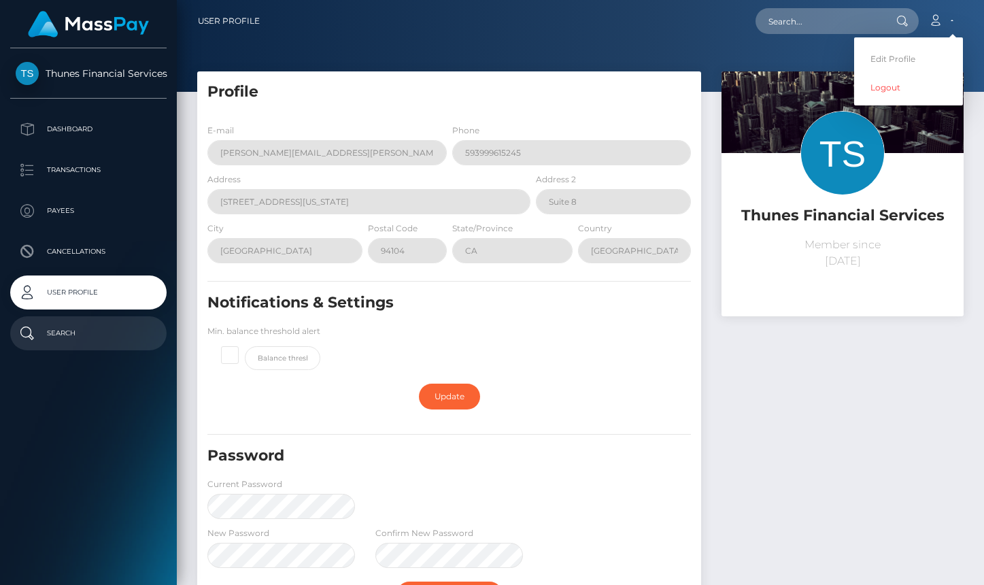
click at [50, 335] on p "Search" at bounding box center [88, 333] width 145 height 20
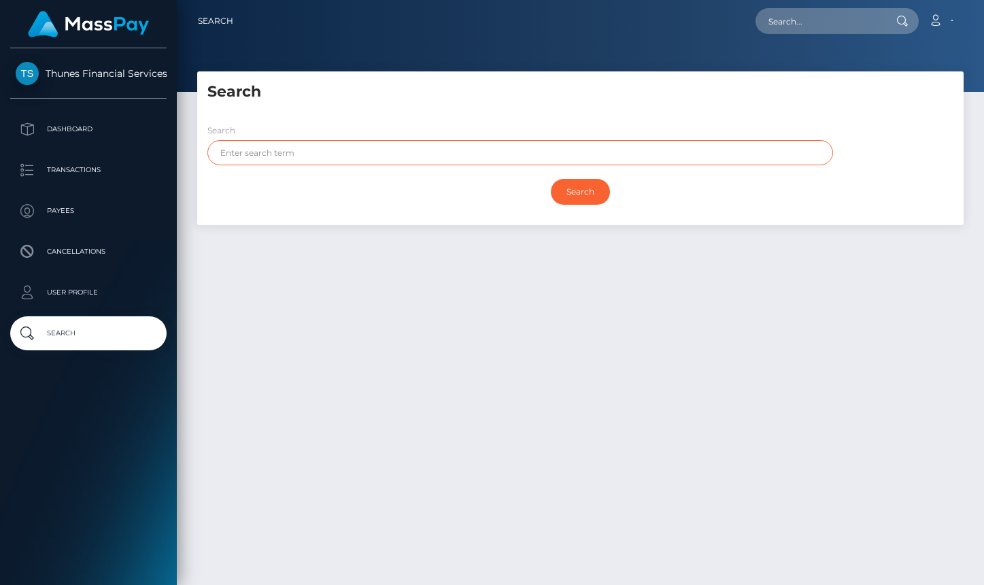
click at [234, 150] on input "text" at bounding box center [519, 152] width 625 height 25
type input "deposit"
click at [551, 179] on input "Search" at bounding box center [580, 192] width 59 height 26
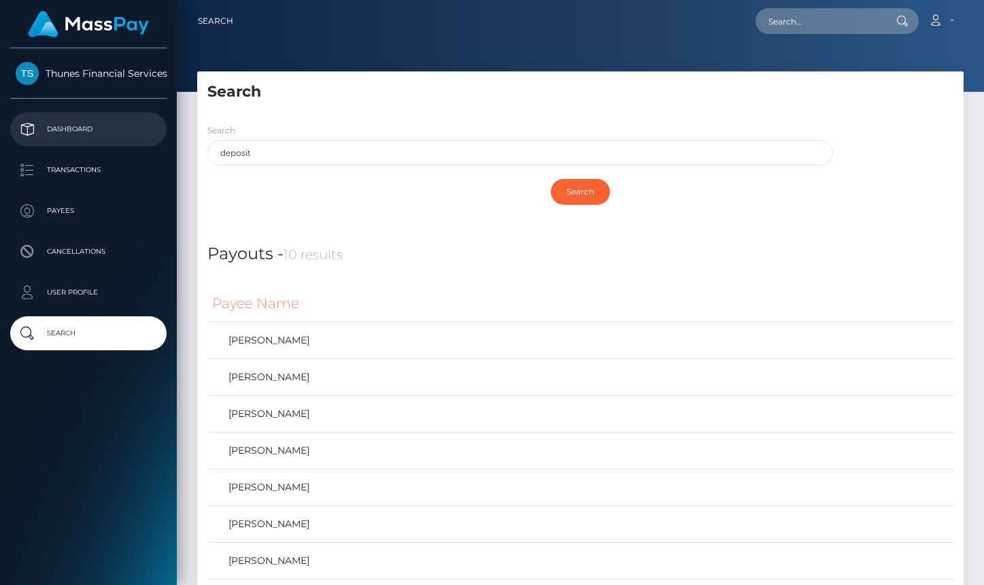
click at [82, 135] on p "Dashboard" at bounding box center [88, 129] width 145 height 20
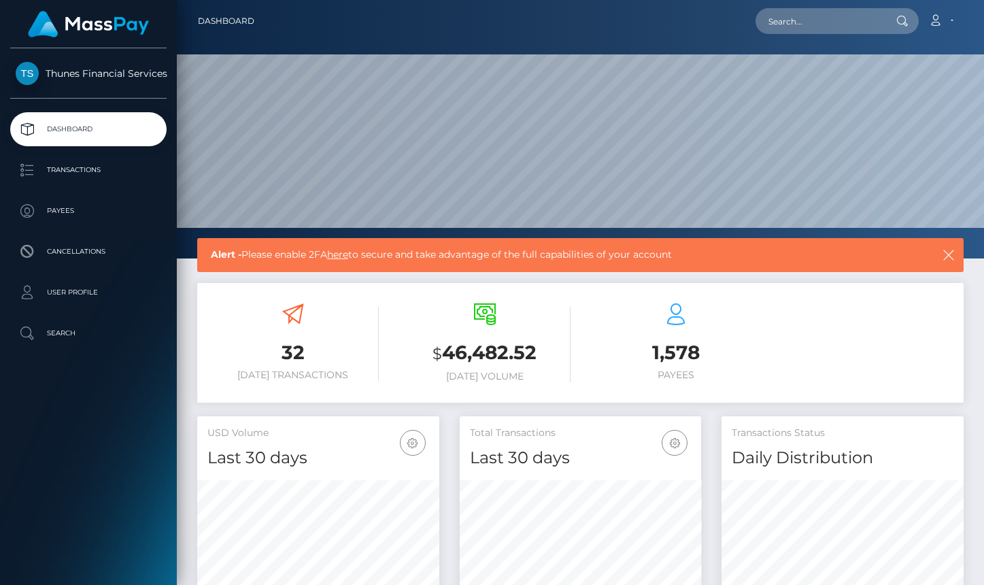
click at [50, 33] on img at bounding box center [88, 24] width 121 height 27
drag, startPoint x: 432, startPoint y: 355, endPoint x: 545, endPoint y: 342, distance: 114.3
click at [545, 342] on h3 "$ 46,482.52" at bounding box center [484, 353] width 171 height 28
click at [76, 171] on p "Transactions" at bounding box center [88, 170] width 145 height 20
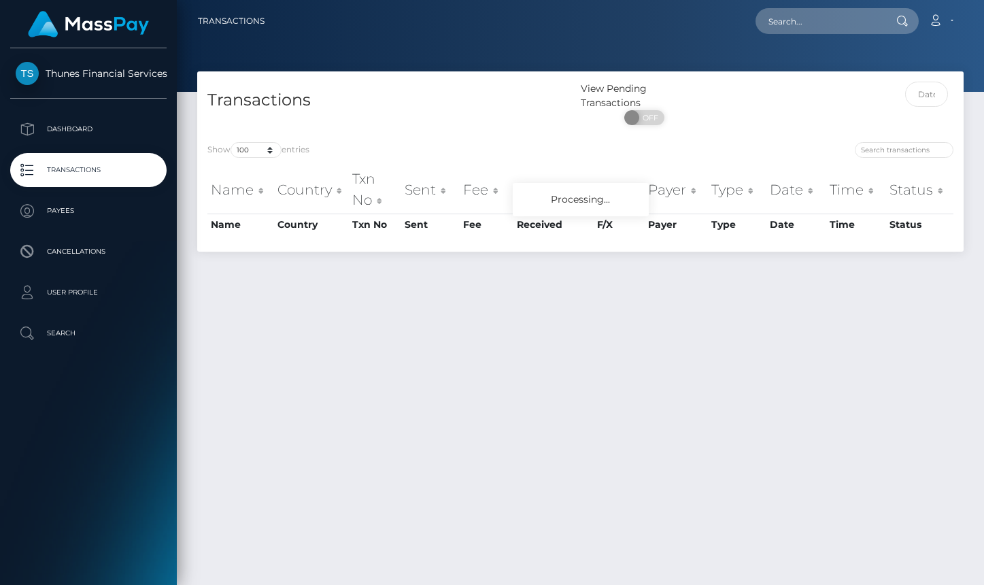
select select "100"
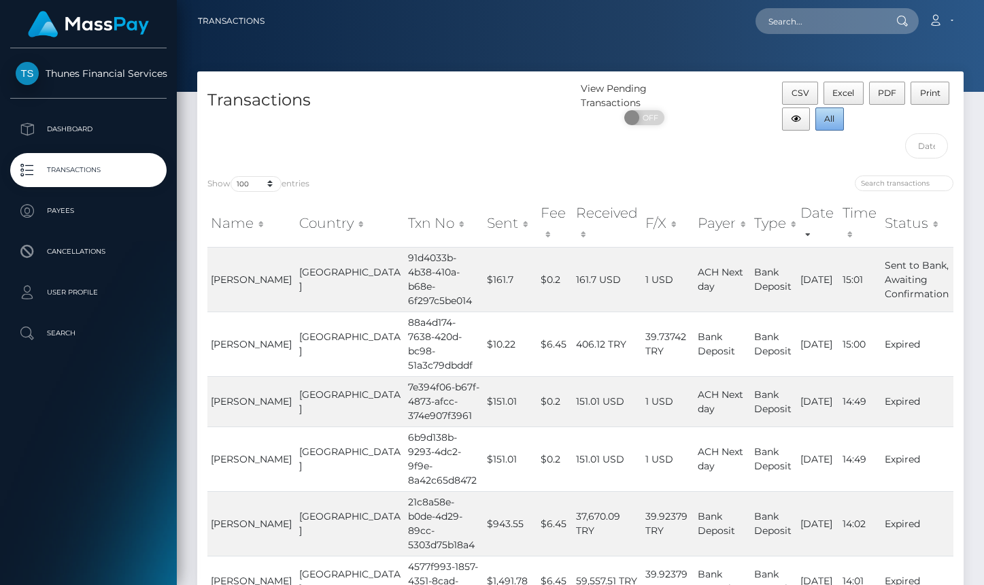
click at [833, 124] on button "All" at bounding box center [829, 118] width 29 height 23
click at [829, 124] on button "All" at bounding box center [829, 118] width 29 height 23
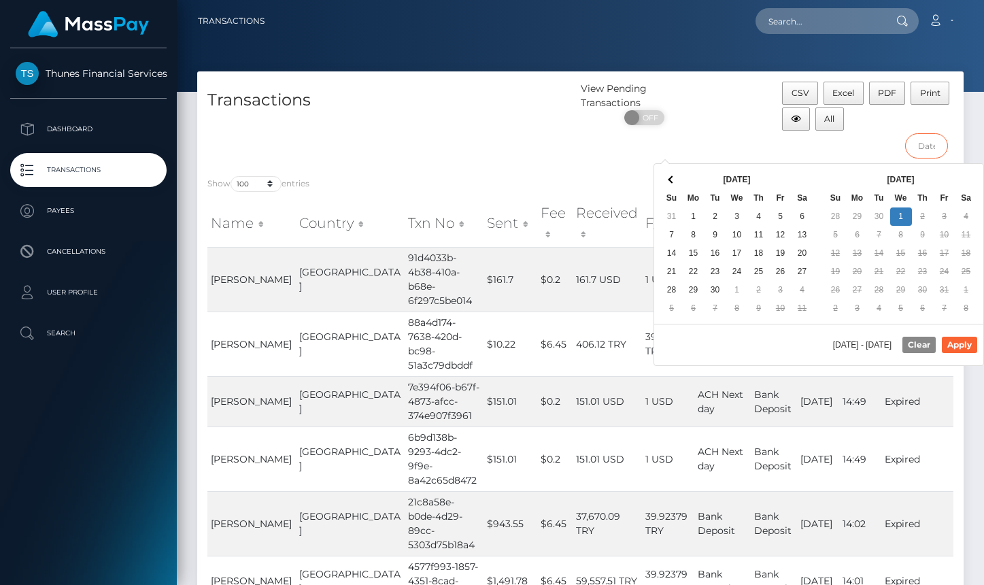
click at [927, 149] on input "text" at bounding box center [926, 145] width 43 height 25
click at [958, 341] on button "Apply" at bounding box center [959, 345] width 35 height 16
type input "09/26/2025 - 09/26/2025"
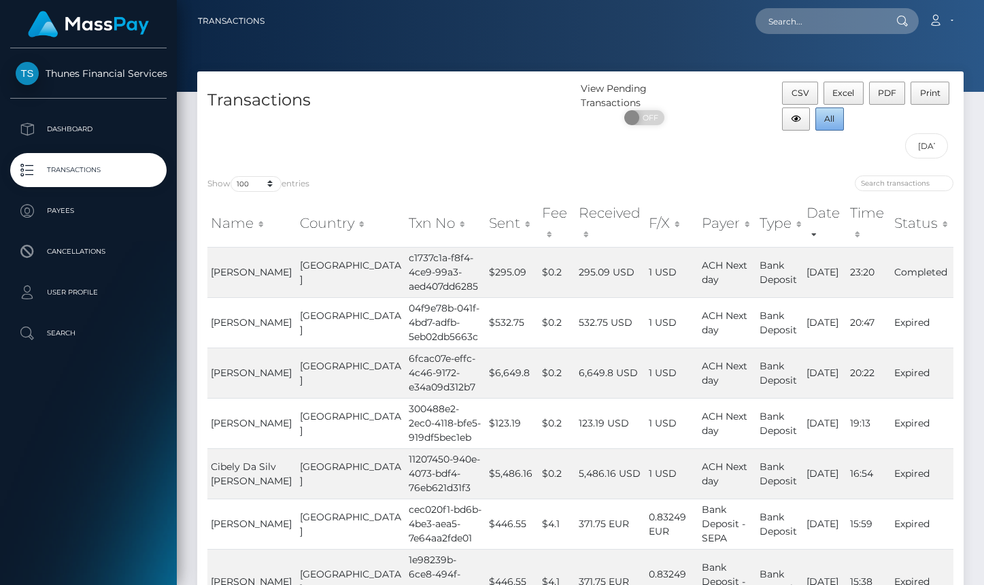
click at [832, 122] on span "All" at bounding box center [829, 119] width 10 height 10
click at [108, 69] on span "Thunes Financial Services" at bounding box center [88, 73] width 156 height 12
click at [93, 132] on p "Dashboard" at bounding box center [88, 129] width 145 height 20
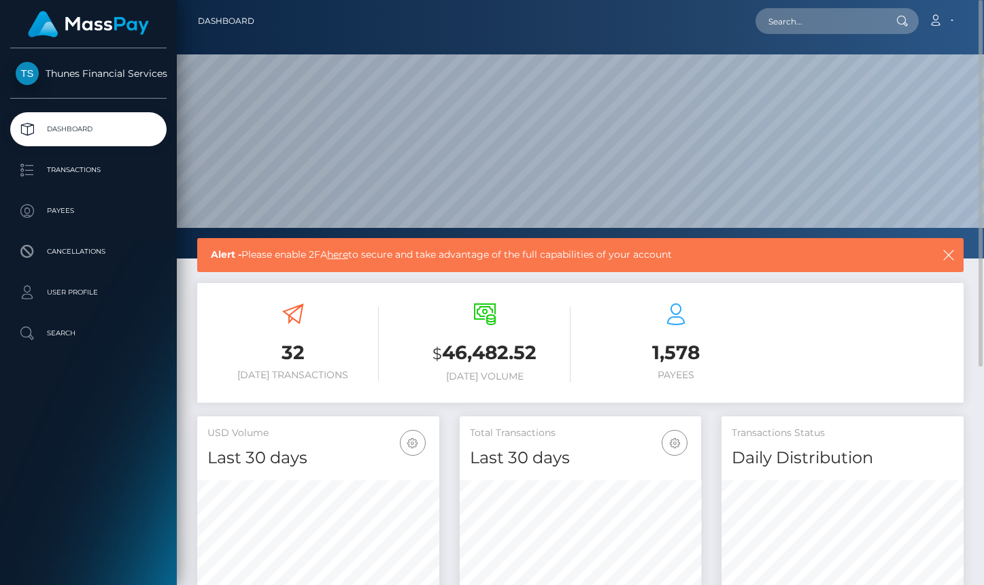
click at [347, 258] on link "here" at bounding box center [337, 254] width 21 height 12
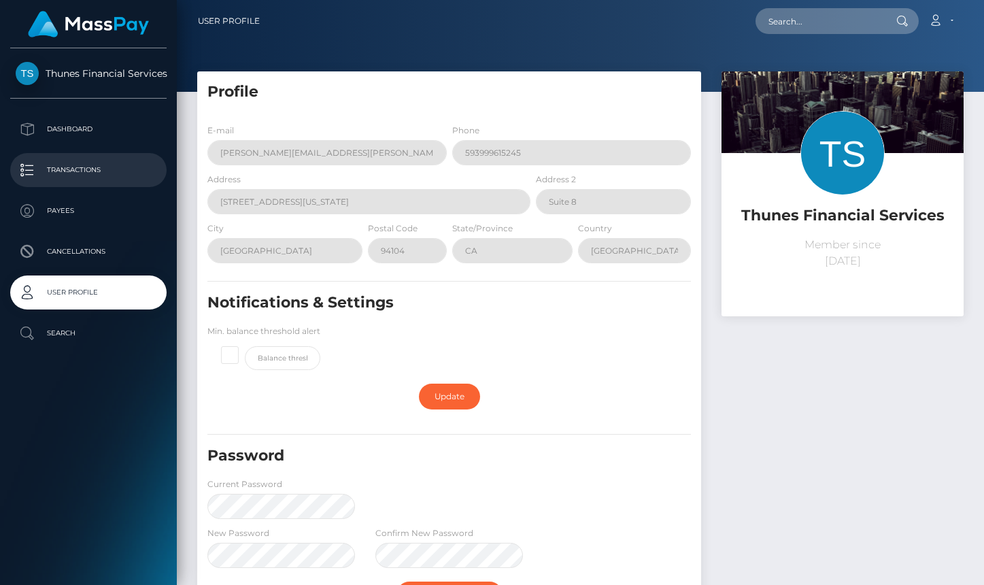
click at [82, 167] on p "Transactions" at bounding box center [88, 170] width 145 height 20
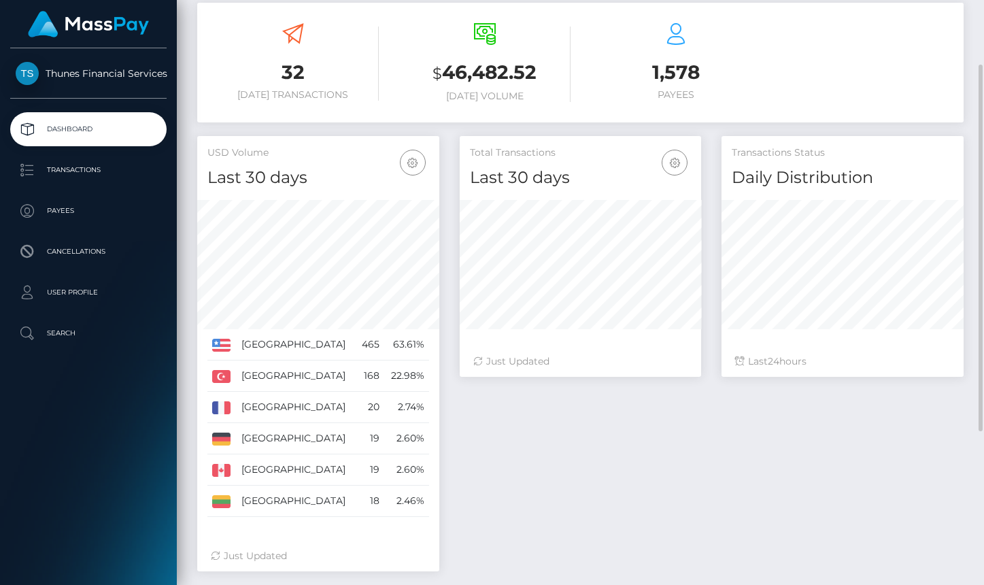
scroll to position [212, 0]
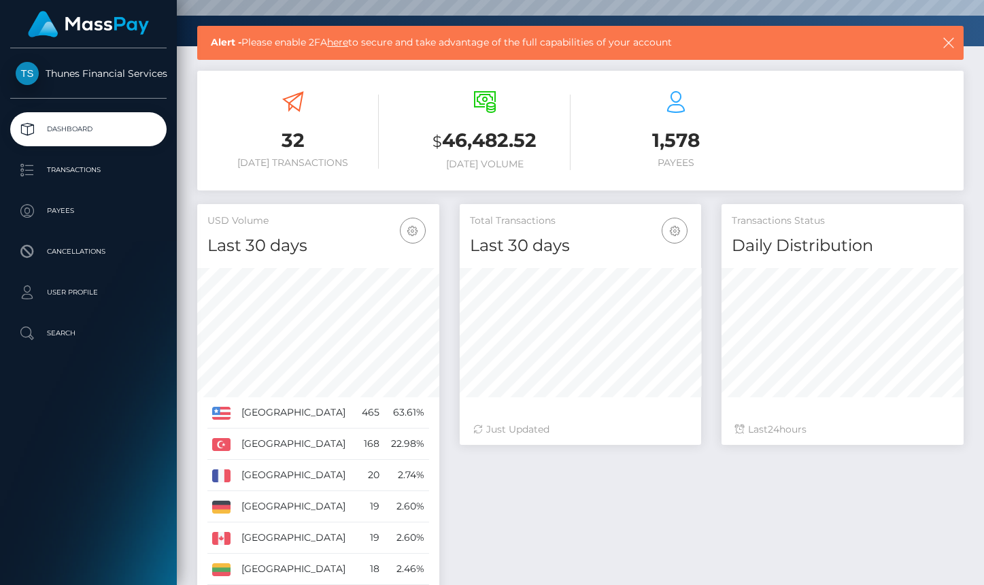
click at [99, 82] on link "Thunes Financial Services" at bounding box center [88, 73] width 177 height 23
click at [61, 70] on span "Thunes Financial Services" at bounding box center [88, 73] width 156 height 12
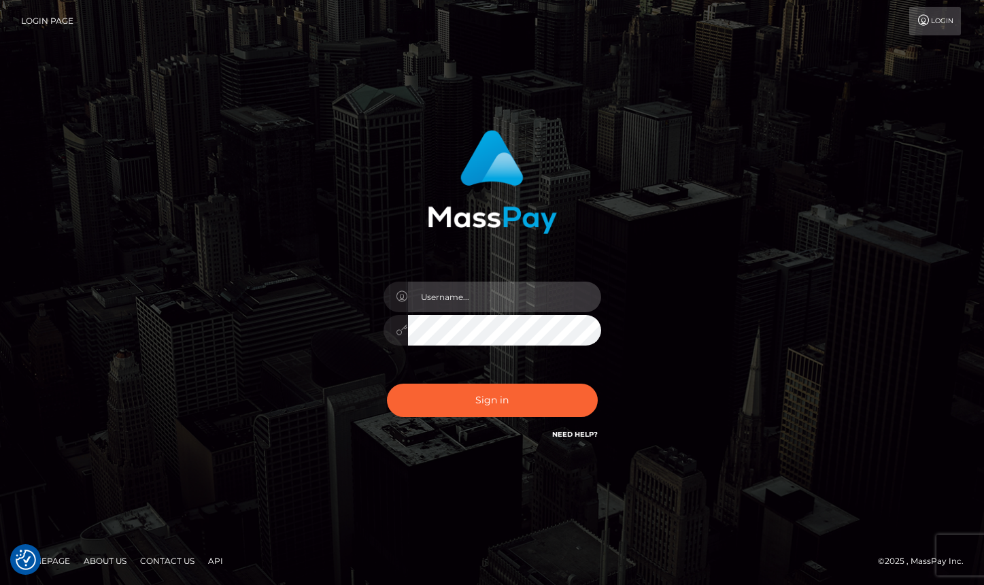
type input "Ana_Macias"
click at [916, 265] on div "Ana_Macias" at bounding box center [492, 293] width 984 height 550
